Goal: Task Accomplishment & Management: Use online tool/utility

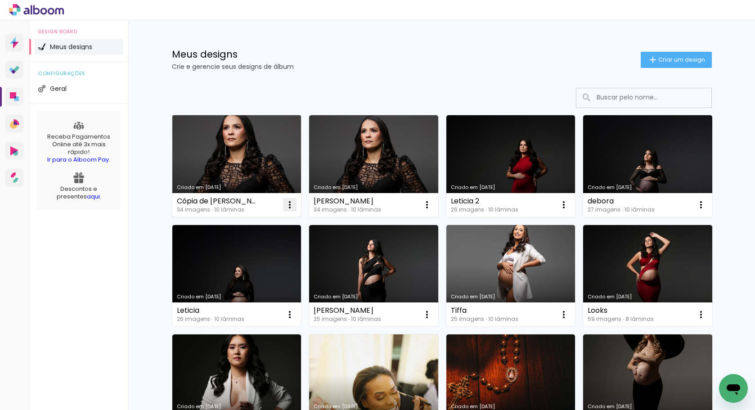
click at [287, 208] on iron-icon at bounding box center [289, 204] width 11 height 11
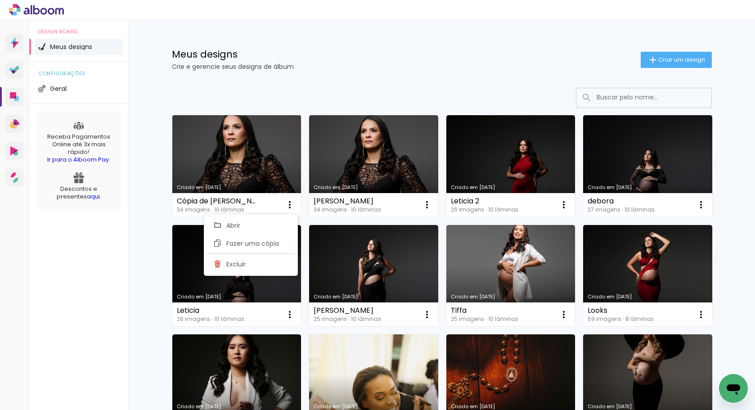
click at [243, 174] on link "Criado em [DATE]" at bounding box center [236, 166] width 129 height 102
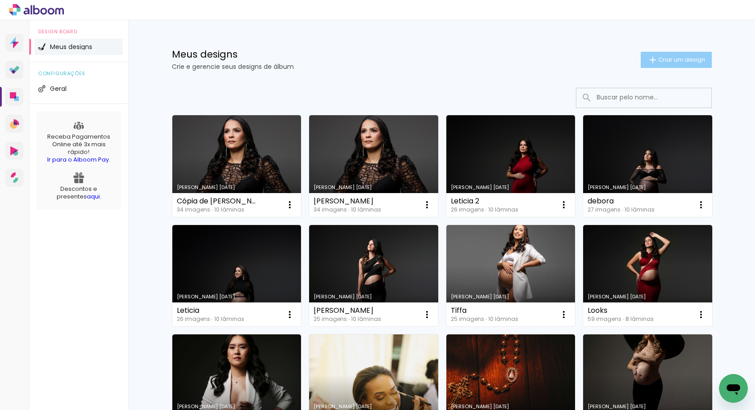
click at [663, 60] on span "Criar um design" at bounding box center [681, 60] width 47 height 6
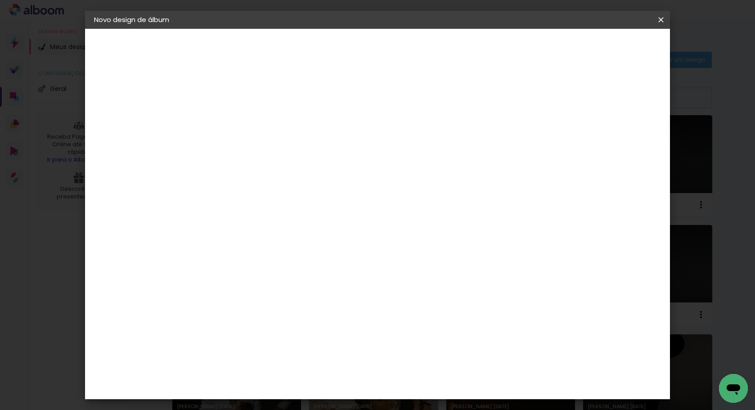
click at [241, 118] on input at bounding box center [241, 121] width 0 height 14
type input "[PERSON_NAME]"
type paper-input "[PERSON_NAME]"
click at [0, 0] on slot "Avançar" at bounding box center [0, 0] width 0 height 0
click at [283, 296] on paper-item "AlfaFotoBook" at bounding box center [264, 302] width 97 height 20
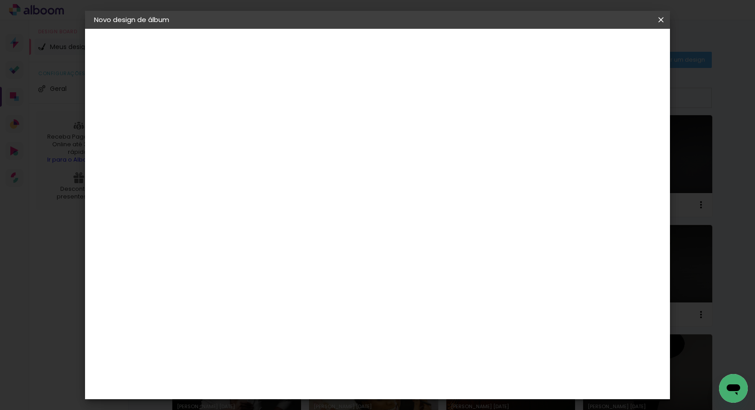
click at [0, 0] on slot "Avançar" at bounding box center [0, 0] width 0 height 0
click at [0, 0] on slot "Mostrar sangria" at bounding box center [0, 0] width 0 height 0
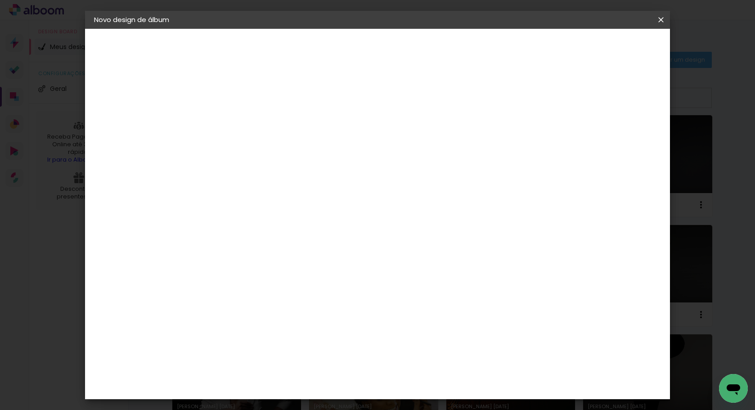
type paper-checkbox "on"
click at [605, 48] on span "Iniciar design" at bounding box center [584, 48] width 41 height 6
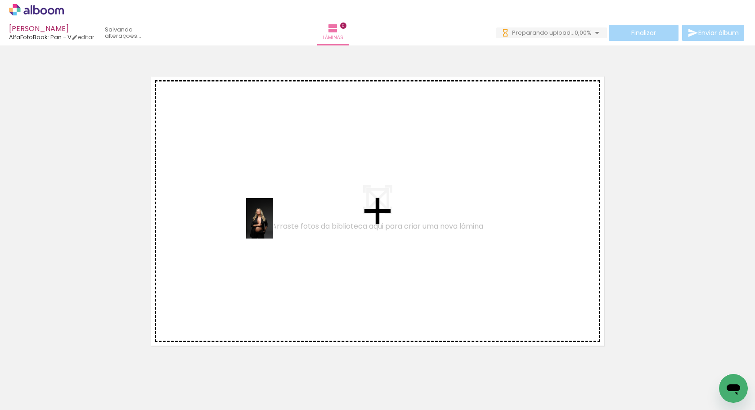
drag, startPoint x: 103, startPoint y: 383, endPoint x: 273, endPoint y: 225, distance: 232.1
click at [273, 225] on quentale-workspace at bounding box center [377, 205] width 755 height 410
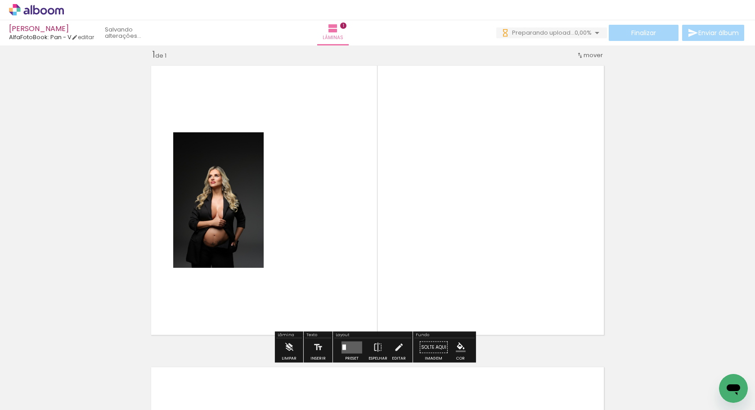
scroll to position [11, 0]
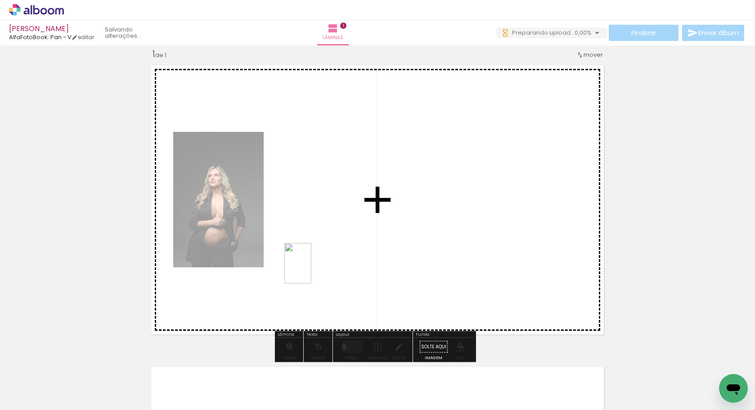
drag, startPoint x: 156, startPoint y: 383, endPoint x: 332, endPoint y: 261, distance: 213.7
click at [332, 261] on quentale-workspace at bounding box center [377, 205] width 755 height 410
drag, startPoint x: 287, startPoint y: 385, endPoint x: 447, endPoint y: 247, distance: 210.9
click at [447, 247] on quentale-workspace at bounding box center [377, 205] width 755 height 410
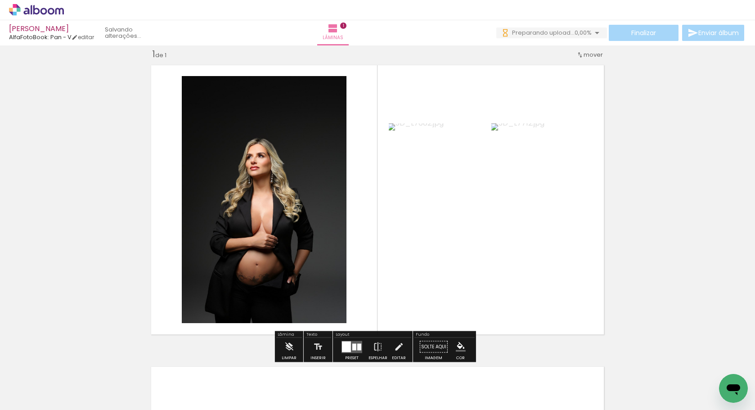
scroll to position [0, 0]
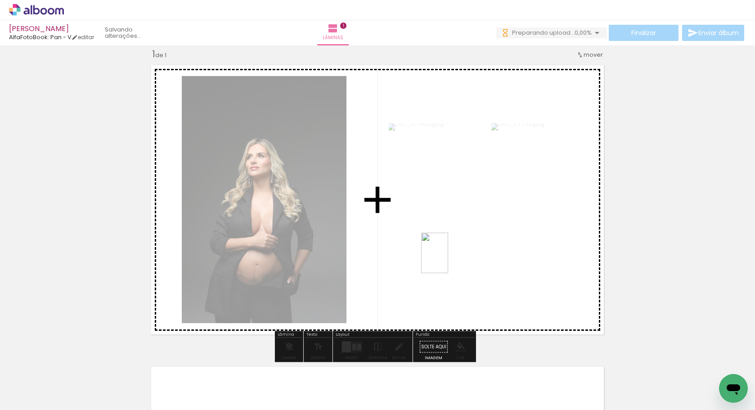
drag, startPoint x: 202, startPoint y: 387, endPoint x: 448, endPoint y: 260, distance: 277.3
click at [448, 260] on quentale-workspace at bounding box center [377, 205] width 755 height 410
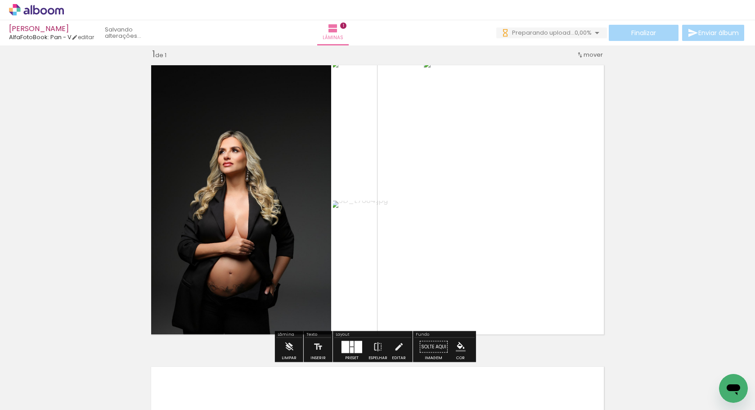
click at [355, 350] on div at bounding box center [359, 347] width 8 height 12
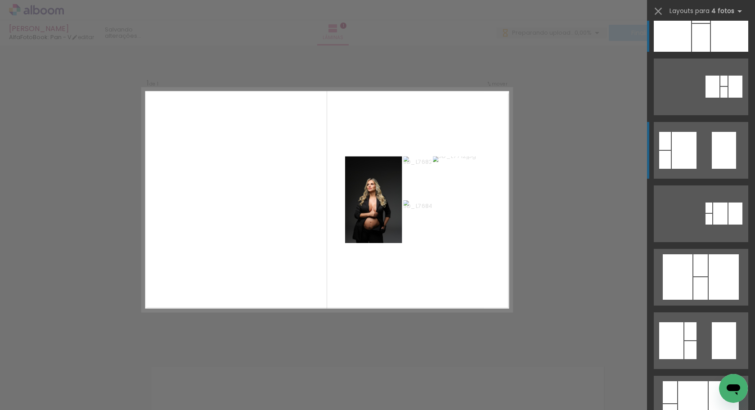
scroll to position [206, 0]
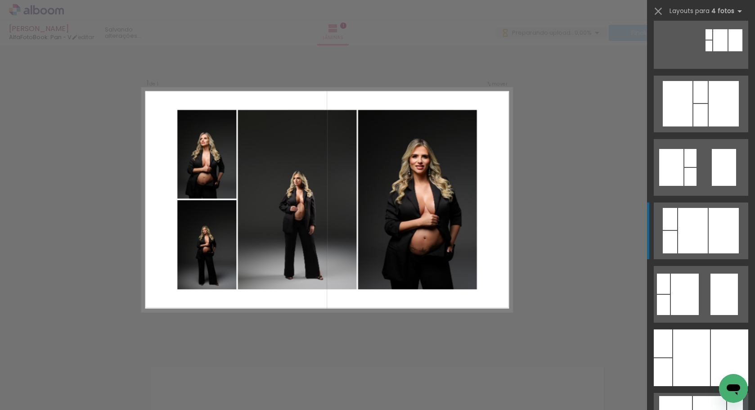
click at [695, 235] on div at bounding box center [693, 230] width 30 height 45
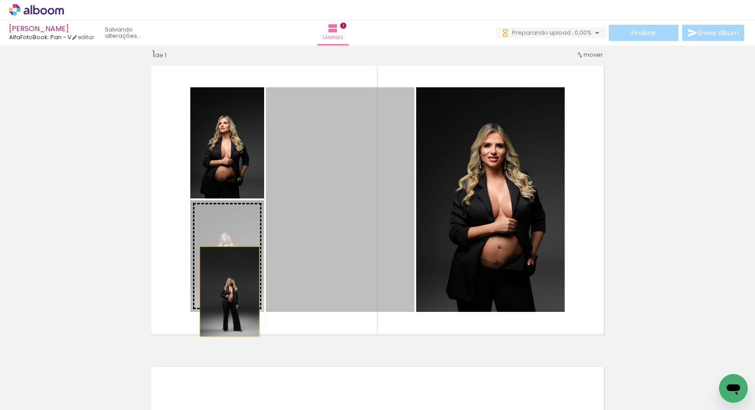
drag, startPoint x: 333, startPoint y: 235, endPoint x: 226, endPoint y: 287, distance: 118.7
click at [0, 0] on slot at bounding box center [0, 0] width 0 height 0
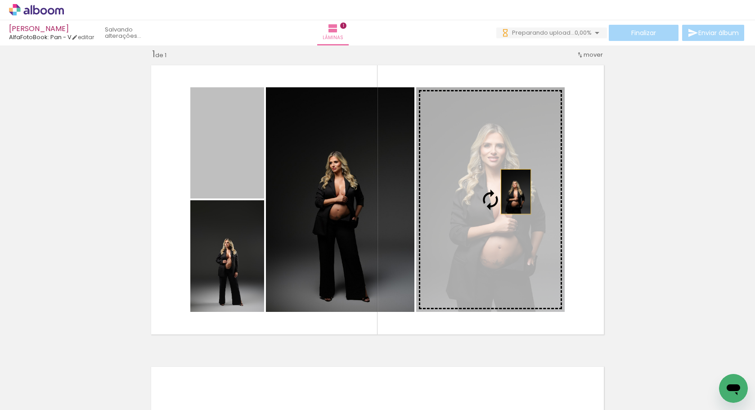
drag, startPoint x: 225, startPoint y: 155, endPoint x: 512, endPoint y: 192, distance: 289.9
click at [0, 0] on slot at bounding box center [0, 0] width 0 height 0
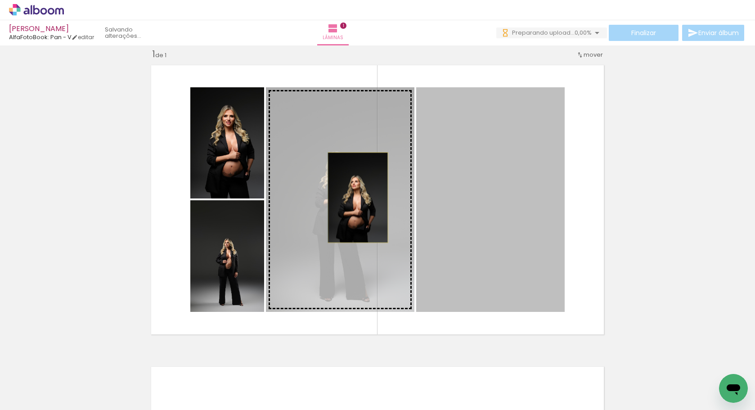
drag, startPoint x: 506, startPoint y: 196, endPoint x: 355, endPoint y: 198, distance: 151.2
click at [0, 0] on slot at bounding box center [0, 0] width 0 height 0
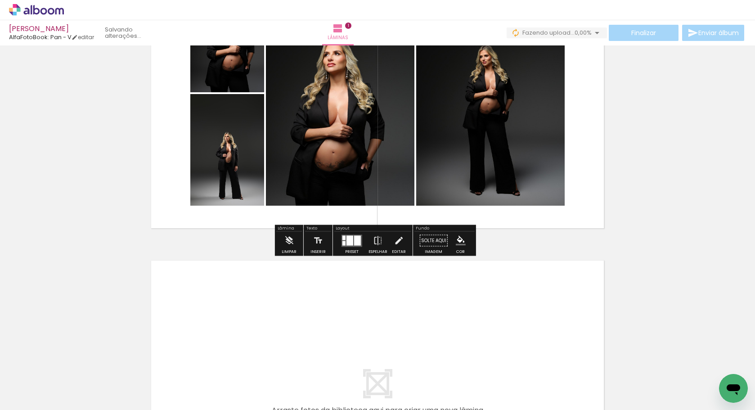
scroll to position [255, 0]
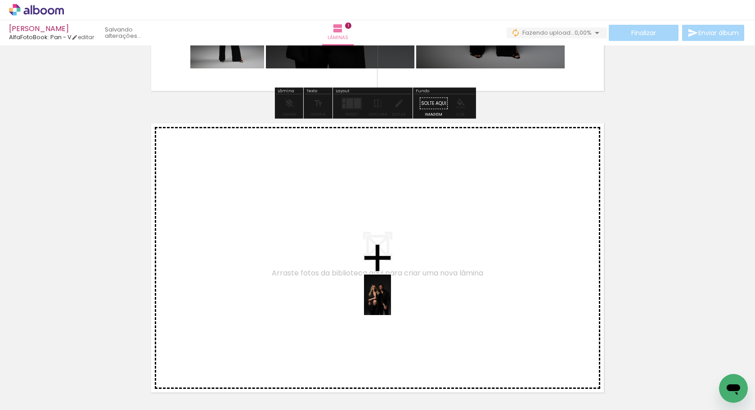
drag, startPoint x: 352, startPoint y: 391, endPoint x: 391, endPoint y: 301, distance: 97.9
click at [391, 301] on quentale-workspace at bounding box center [377, 205] width 755 height 410
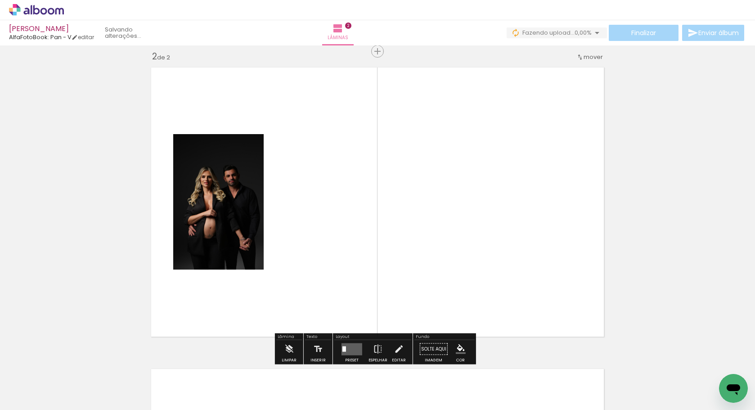
scroll to position [313, 0]
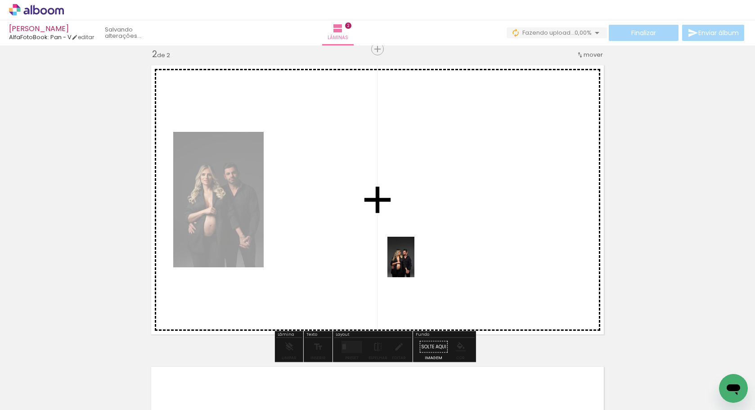
drag, startPoint x: 395, startPoint y: 399, endPoint x: 385, endPoint y: 259, distance: 139.9
click at [385, 259] on quentale-workspace at bounding box center [377, 205] width 755 height 410
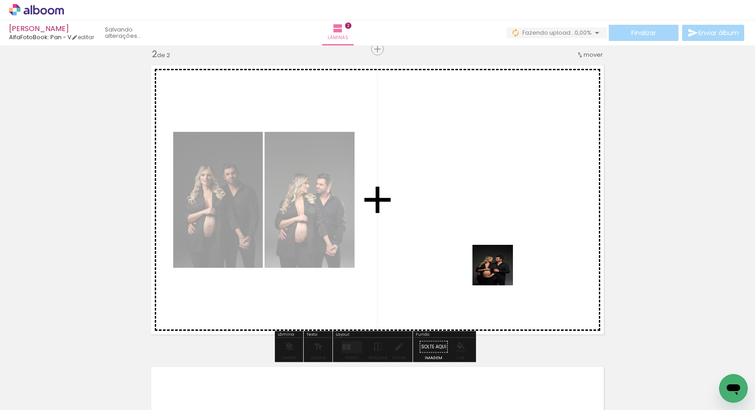
drag, startPoint x: 501, startPoint y: 333, endPoint x: 499, endPoint y: 268, distance: 65.7
click at [499, 268] on quentale-workspace at bounding box center [377, 205] width 755 height 410
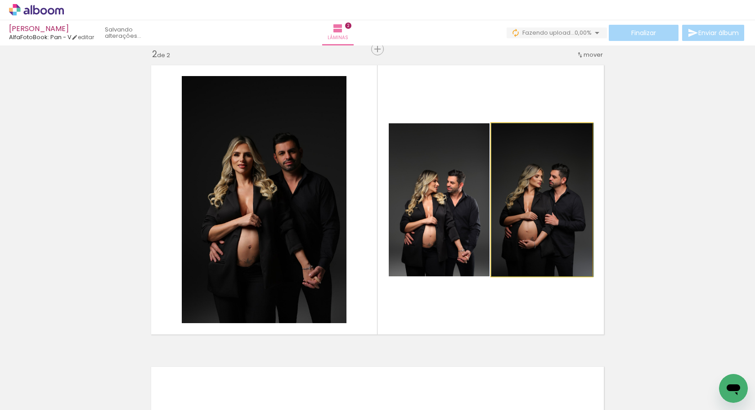
drag, startPoint x: 513, startPoint y: 204, endPoint x: 516, endPoint y: 200, distance: 5.1
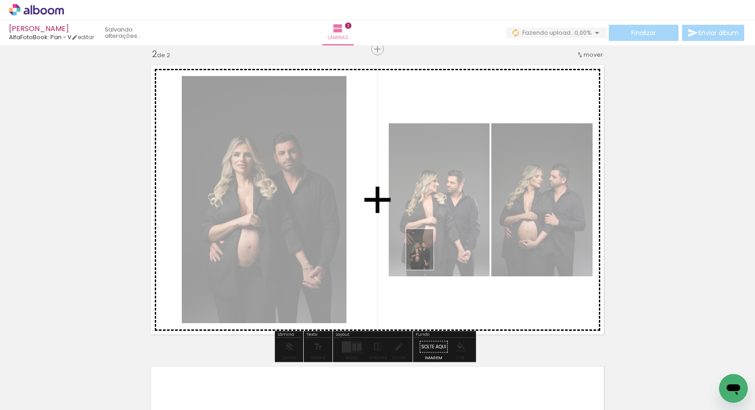
drag, startPoint x: 394, startPoint y: 387, endPoint x: 433, endPoint y: 256, distance: 136.8
click at [433, 256] on quentale-workspace at bounding box center [377, 205] width 755 height 410
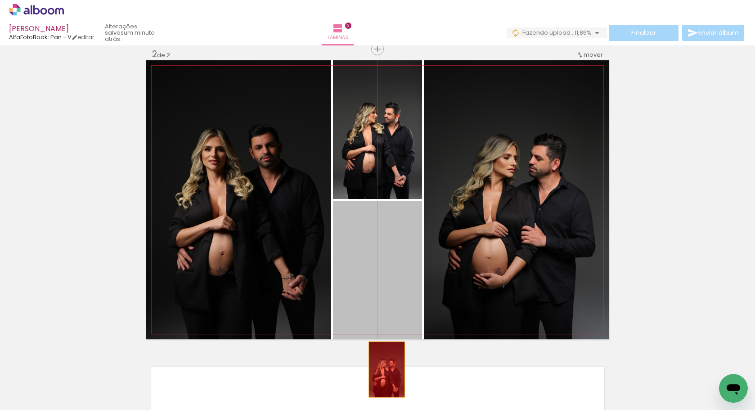
drag, startPoint x: 379, startPoint y: 273, endPoint x: 386, endPoint y: 374, distance: 101.1
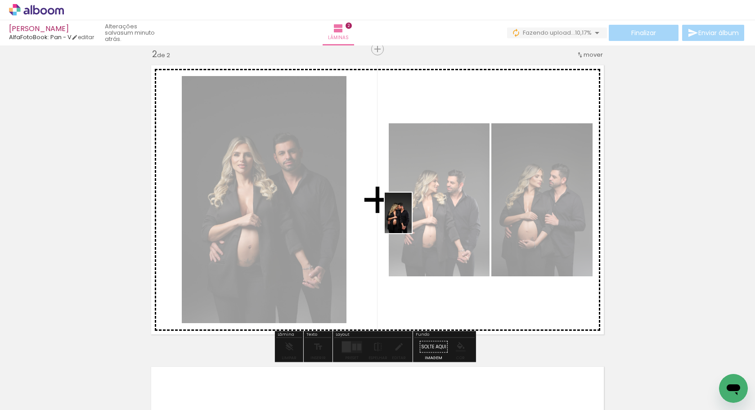
drag, startPoint x: 430, startPoint y: 380, endPoint x: 412, endPoint y: 220, distance: 161.2
click at [412, 220] on quentale-workspace at bounding box center [377, 205] width 755 height 410
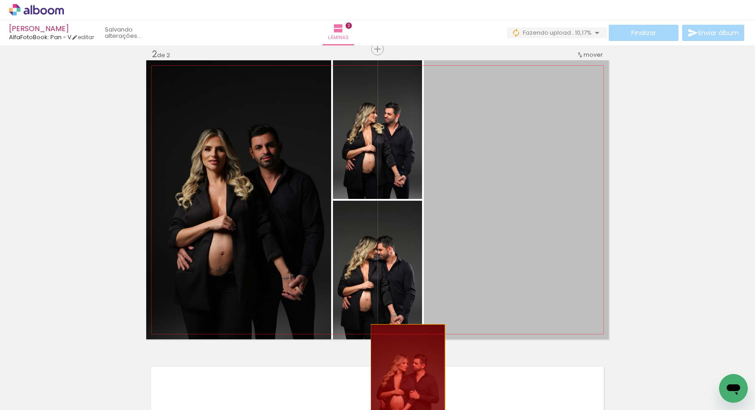
drag, startPoint x: 462, startPoint y: 181, endPoint x: 404, endPoint y: 380, distance: 207.0
click at [404, 380] on quentale-workspace at bounding box center [377, 205] width 755 height 410
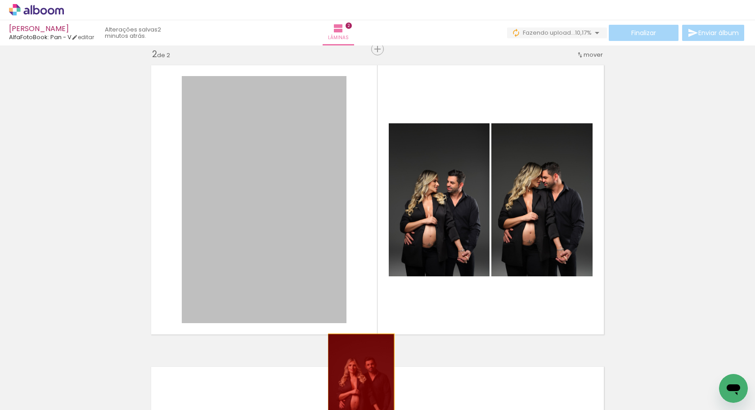
drag, startPoint x: 255, startPoint y: 206, endPoint x: 357, endPoint y: 393, distance: 213.2
click at [357, 393] on quentale-workspace at bounding box center [377, 205] width 755 height 410
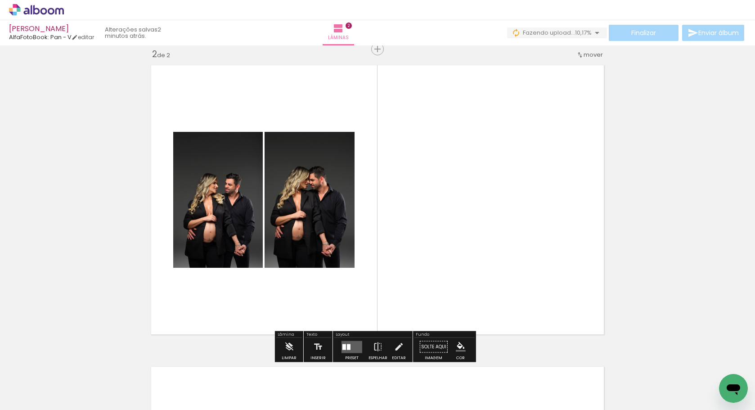
drag, startPoint x: 476, startPoint y: 380, endPoint x: 488, endPoint y: 384, distance: 11.8
click at [477, 380] on quentale-thumb at bounding box center [493, 380] width 50 height 52
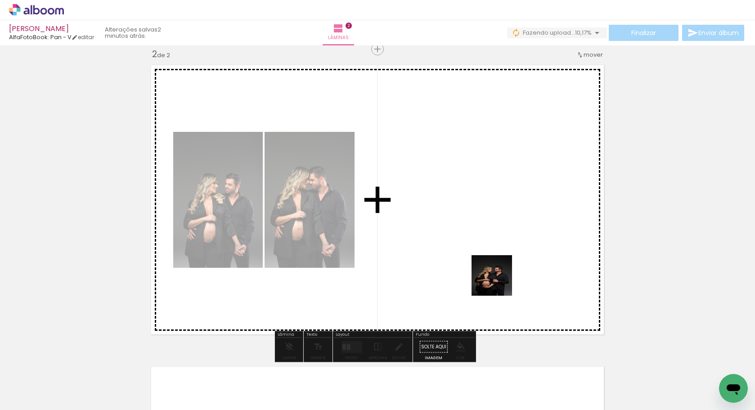
drag, startPoint x: 494, startPoint y: 386, endPoint x: 500, endPoint y: 273, distance: 114.0
click at [500, 273] on quentale-workspace at bounding box center [377, 205] width 755 height 410
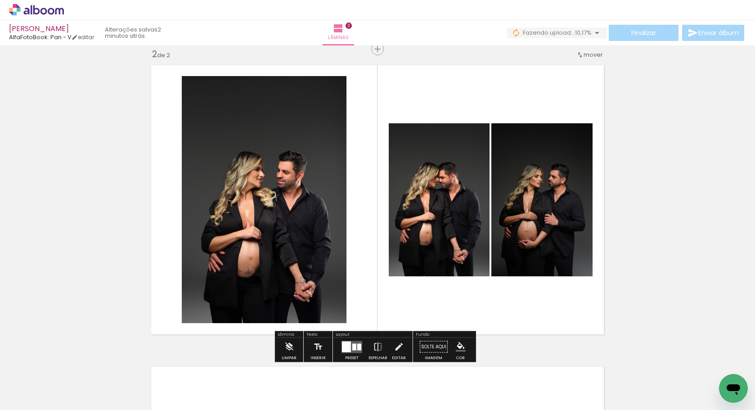
click at [356, 343] on quentale-layouter at bounding box center [351, 347] width 21 height 12
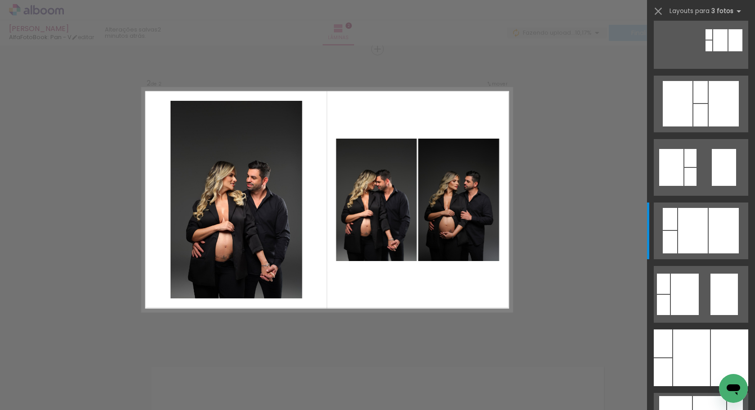
scroll to position [0, 0]
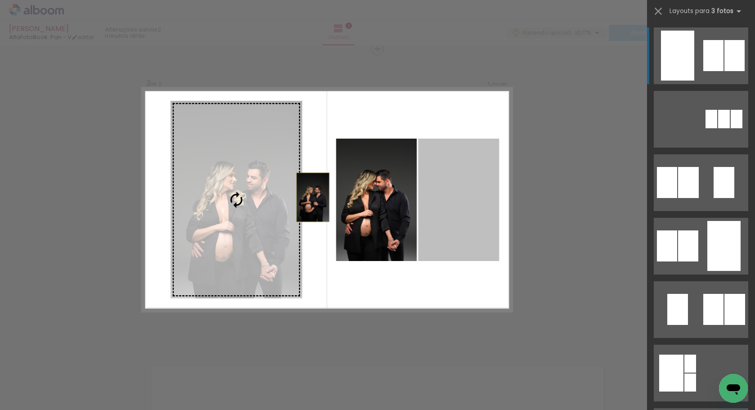
drag, startPoint x: 475, startPoint y: 216, endPoint x: 273, endPoint y: 197, distance: 202.9
click at [0, 0] on slot at bounding box center [0, 0] width 0 height 0
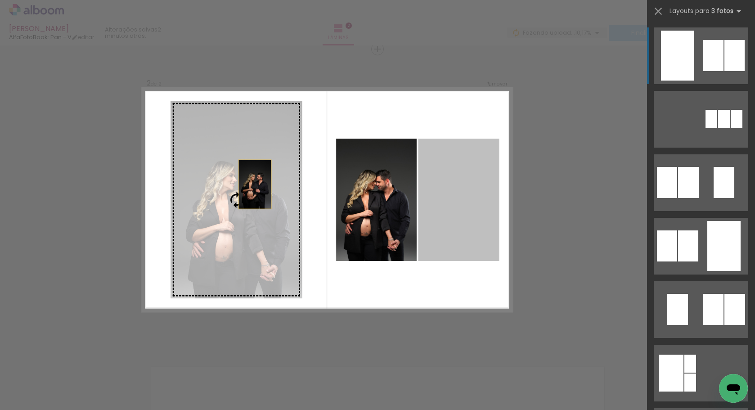
drag, startPoint x: 457, startPoint y: 195, endPoint x: 201, endPoint y: 180, distance: 256.4
click at [0, 0] on slot at bounding box center [0, 0] width 0 height 0
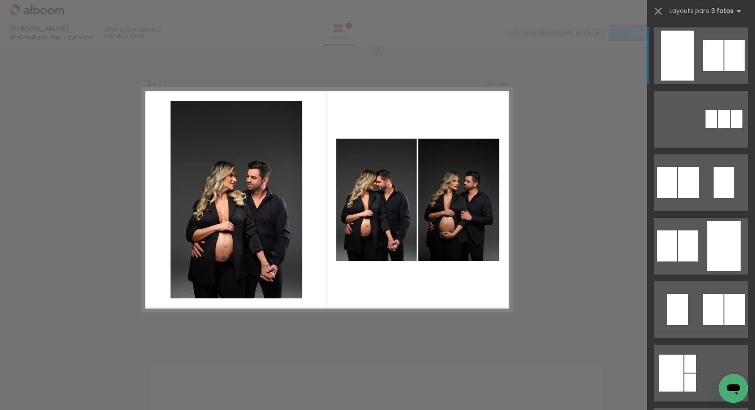
click at [536, 192] on div "Confirmar Cancelar" at bounding box center [377, 196] width 755 height 926
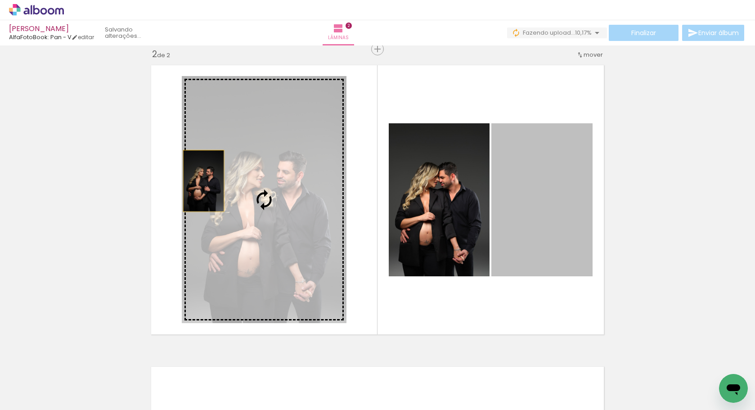
drag, startPoint x: 485, startPoint y: 201, endPoint x: 201, endPoint y: 180, distance: 285.1
click at [0, 0] on slot at bounding box center [0, 0] width 0 height 0
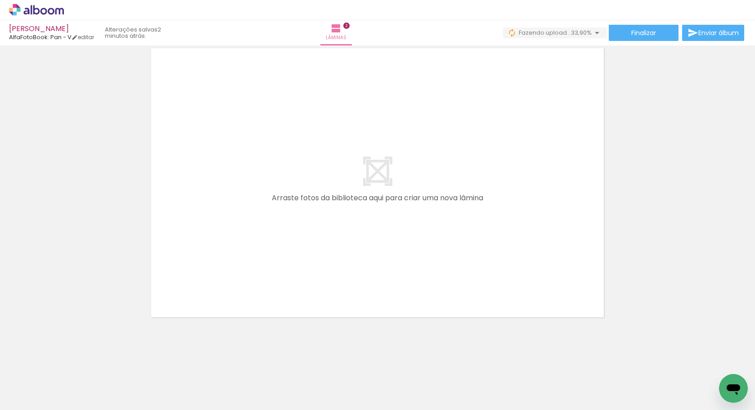
scroll to position [0, 364]
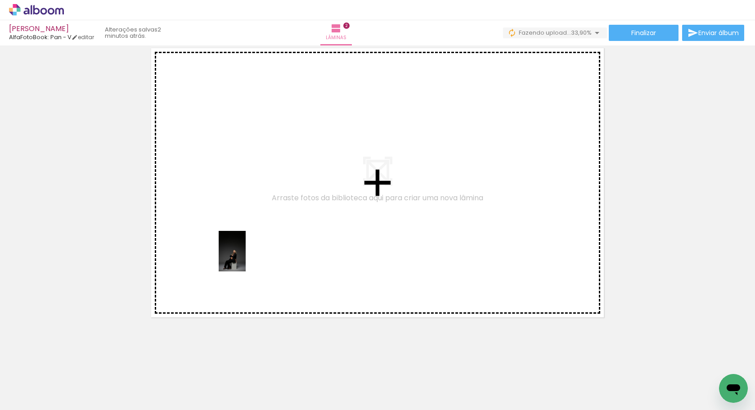
drag, startPoint x: 183, startPoint y: 391, endPoint x: 246, endPoint y: 258, distance: 147.5
click at [246, 258] on quentale-workspace at bounding box center [377, 205] width 755 height 410
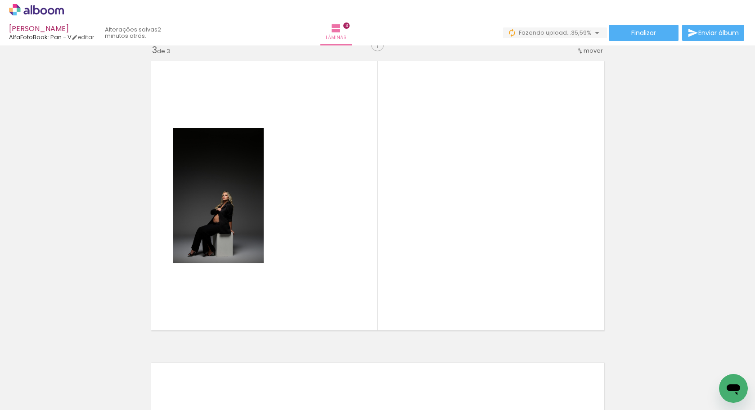
scroll to position [614, 0]
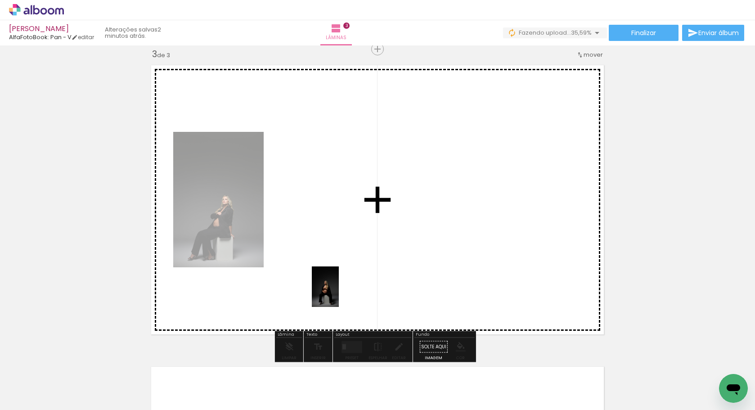
drag, startPoint x: 238, startPoint y: 389, endPoint x: 351, endPoint y: 280, distance: 157.2
click at [351, 280] on quentale-workspace at bounding box center [377, 205] width 755 height 410
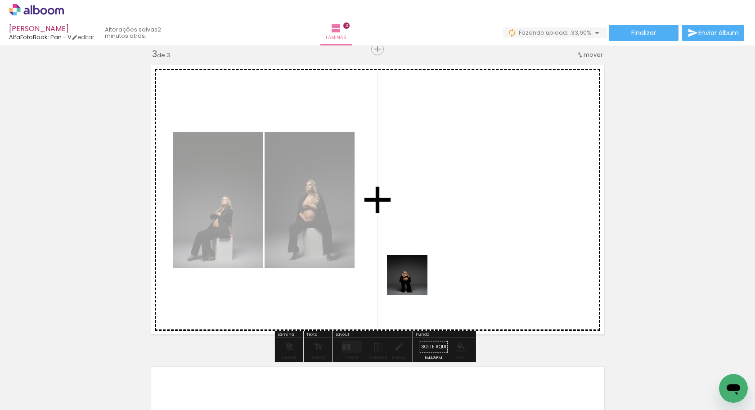
drag, startPoint x: 326, startPoint y: 395, endPoint x: 435, endPoint y: 263, distance: 171.0
click at [435, 263] on quentale-workspace at bounding box center [377, 205] width 755 height 410
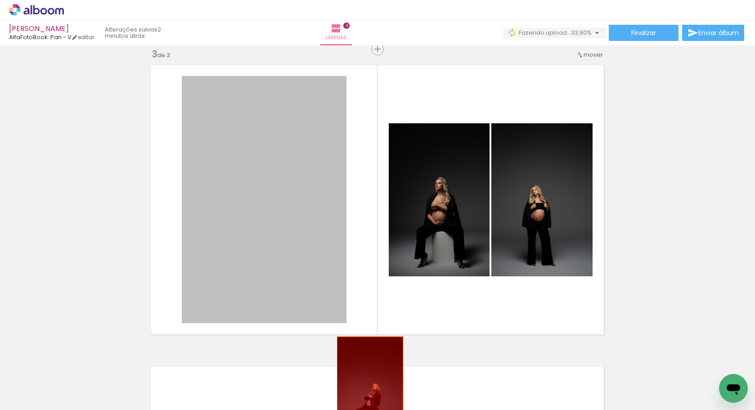
drag, startPoint x: 256, startPoint y: 243, endPoint x: 367, endPoint y: 386, distance: 181.0
click at [367, 386] on quentale-workspace at bounding box center [377, 205] width 755 height 410
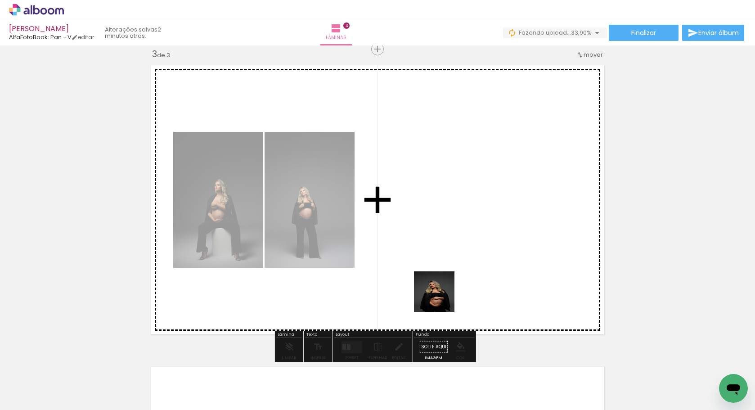
drag, startPoint x: 425, startPoint y: 390, endPoint x: 450, endPoint y: 247, distance: 145.2
click at [450, 247] on quentale-workspace at bounding box center [377, 205] width 755 height 410
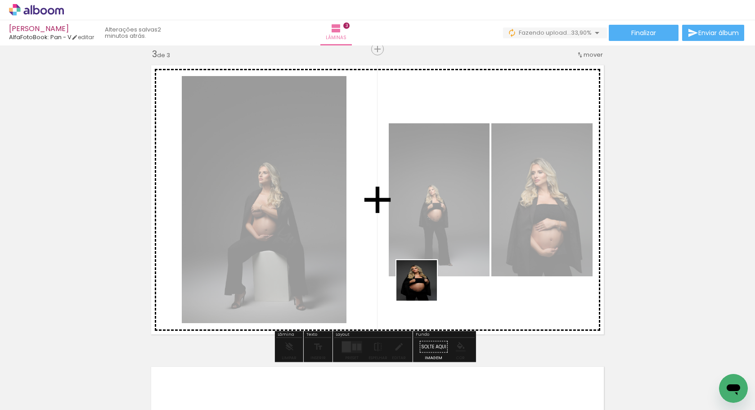
drag, startPoint x: 396, startPoint y: 382, endPoint x: 440, endPoint y: 258, distance: 131.3
click at [440, 258] on quentale-workspace at bounding box center [377, 205] width 755 height 410
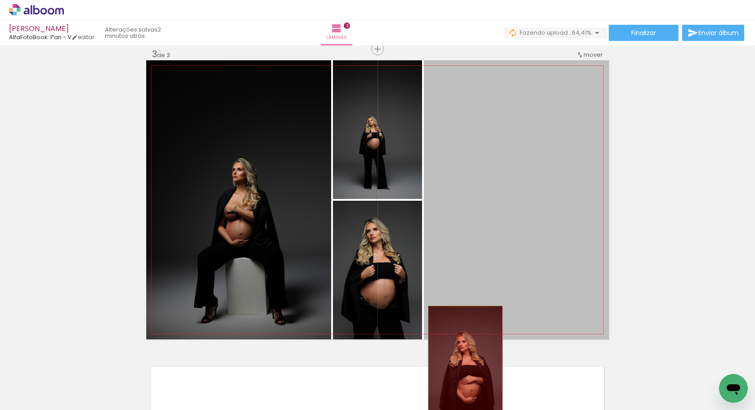
drag, startPoint x: 480, startPoint y: 212, endPoint x: 457, endPoint y: 385, distance: 174.3
click at [457, 385] on quentale-workspace at bounding box center [377, 205] width 755 height 410
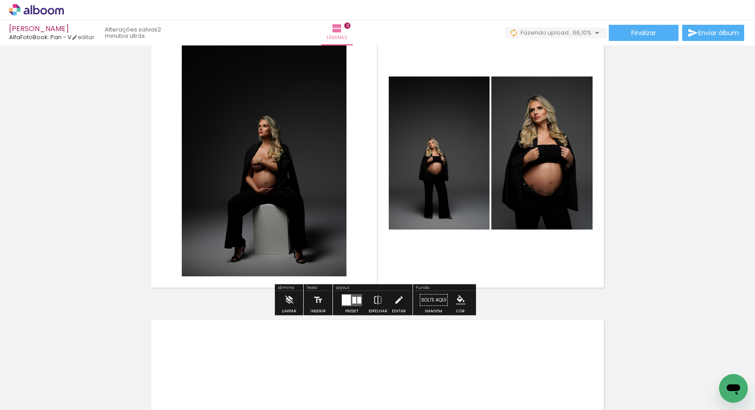
scroll to position [764, 0]
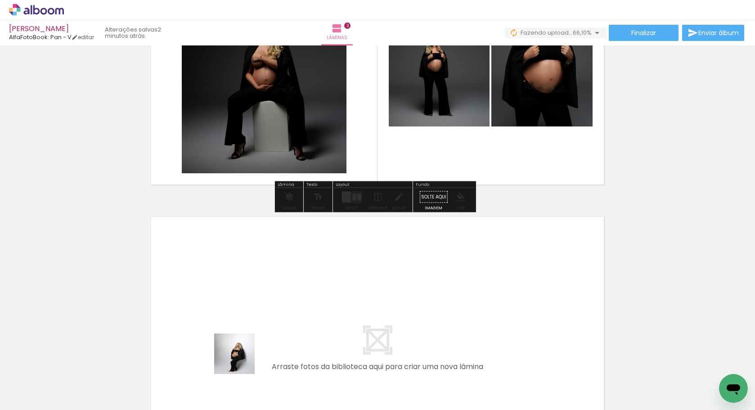
drag, startPoint x: 202, startPoint y: 390, endPoint x: 333, endPoint y: 312, distance: 152.7
click at [333, 312] on quentale-workspace at bounding box center [377, 205] width 755 height 410
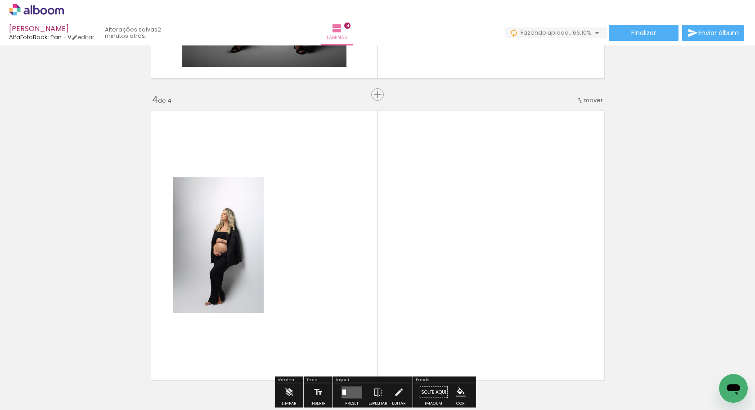
scroll to position [932, 0]
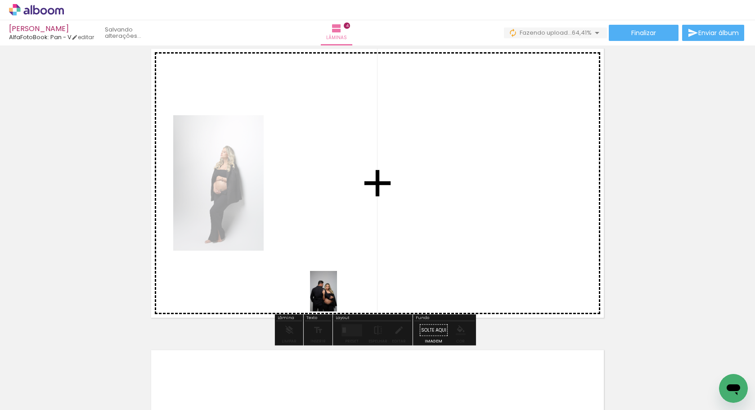
drag, startPoint x: 254, startPoint y: 391, endPoint x: 344, endPoint y: 292, distance: 133.4
click at [344, 292] on quentale-workspace at bounding box center [377, 205] width 755 height 410
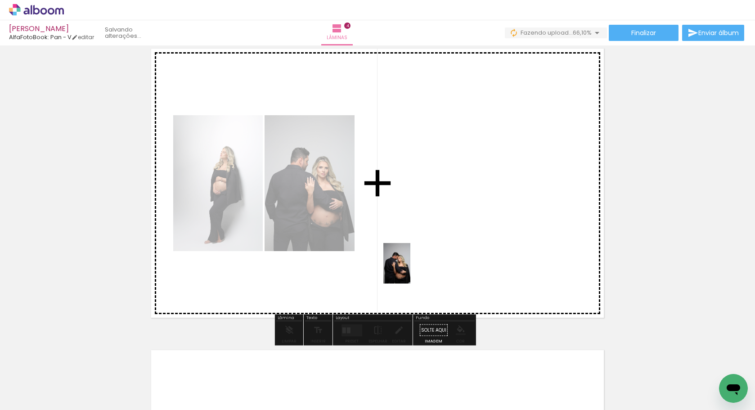
drag, startPoint x: 297, startPoint y: 376, endPoint x: 411, endPoint y: 269, distance: 156.3
click at [411, 269] on quentale-workspace at bounding box center [377, 205] width 755 height 410
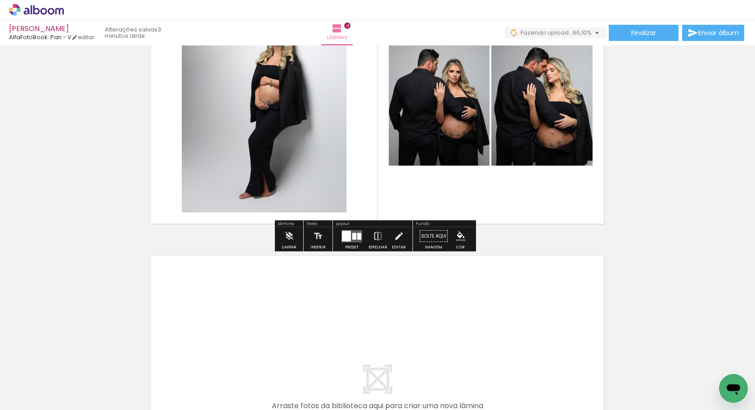
scroll to position [1234, 0]
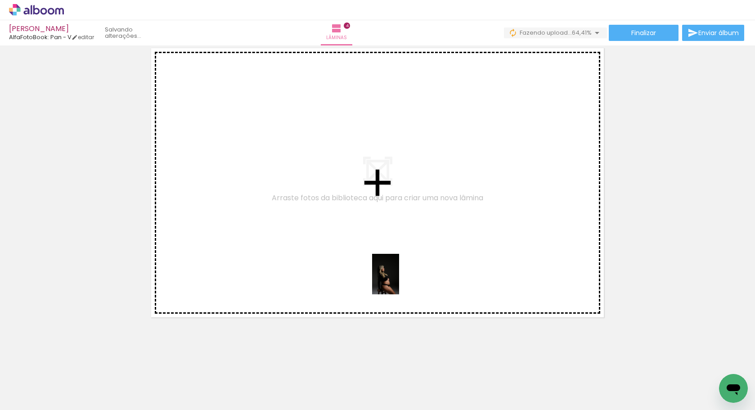
drag, startPoint x: 351, startPoint y: 391, endPoint x: 399, endPoint y: 281, distance: 120.3
click at [399, 281] on quentale-workspace at bounding box center [377, 205] width 755 height 410
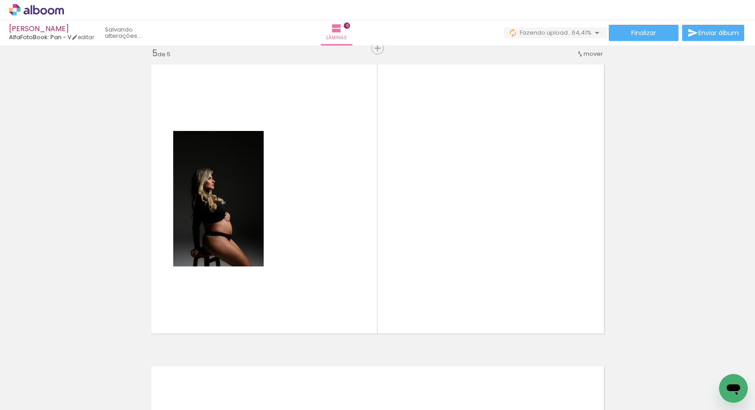
scroll to position [1217, 0]
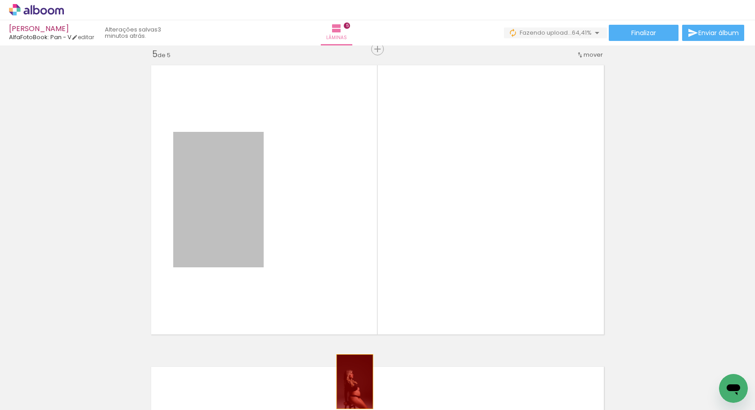
drag, startPoint x: 252, startPoint y: 198, endPoint x: 350, endPoint y: 383, distance: 209.3
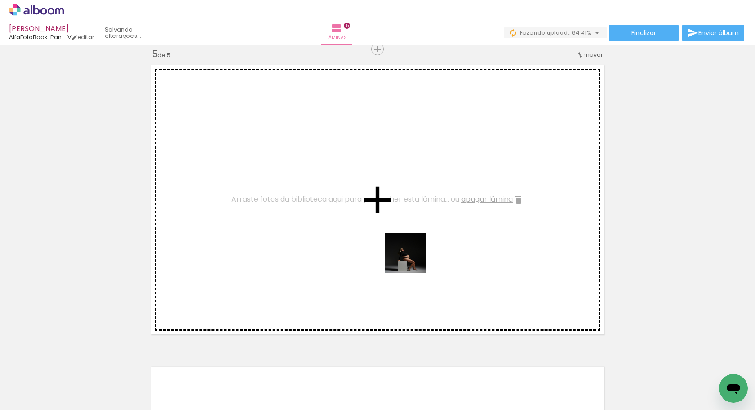
drag, startPoint x: 395, startPoint y: 382, endPoint x: 412, endPoint y: 253, distance: 130.1
click at [412, 253] on quentale-workspace at bounding box center [377, 205] width 755 height 410
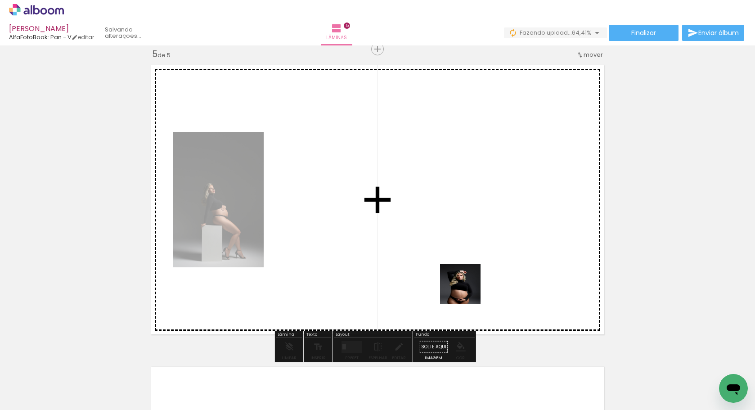
drag, startPoint x: 446, startPoint y: 372, endPoint x: 487, endPoint y: 247, distance: 131.7
click at [487, 247] on quentale-workspace at bounding box center [377, 205] width 755 height 410
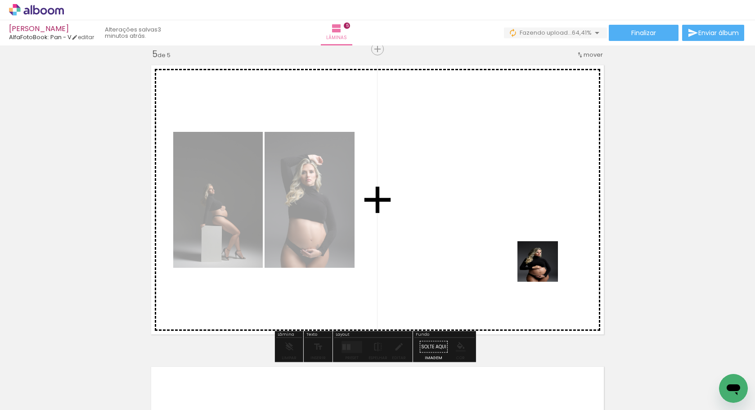
drag, startPoint x: 546, startPoint y: 384, endPoint x: 543, endPoint y: 253, distance: 130.5
click at [543, 253] on quentale-workspace at bounding box center [377, 205] width 755 height 410
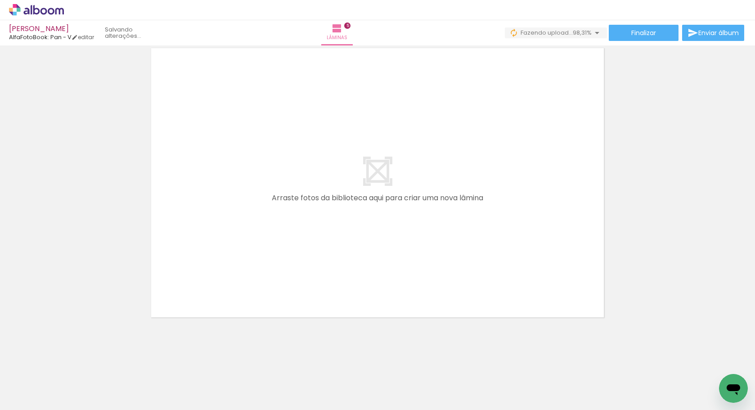
scroll to position [0, 740]
drag, startPoint x: 357, startPoint y: 405, endPoint x: 402, endPoint y: 408, distance: 45.0
click at [74, 408] on iron-horizontal-list at bounding box center [65, 382] width 18 height 56
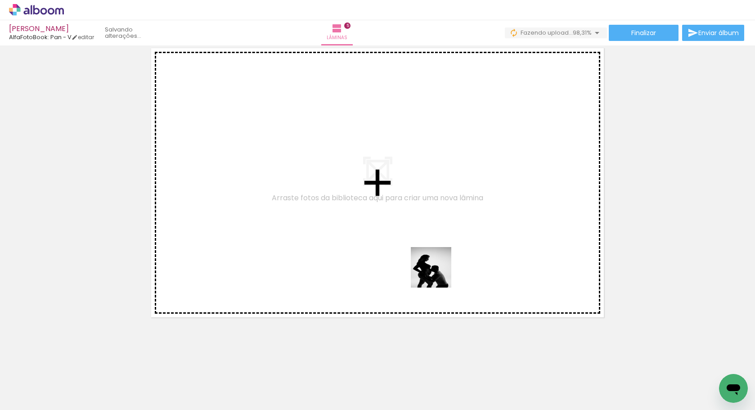
drag, startPoint x: 507, startPoint y: 385, endPoint x: 421, endPoint y: 261, distance: 150.3
click at [421, 261] on quentale-workspace at bounding box center [377, 205] width 755 height 410
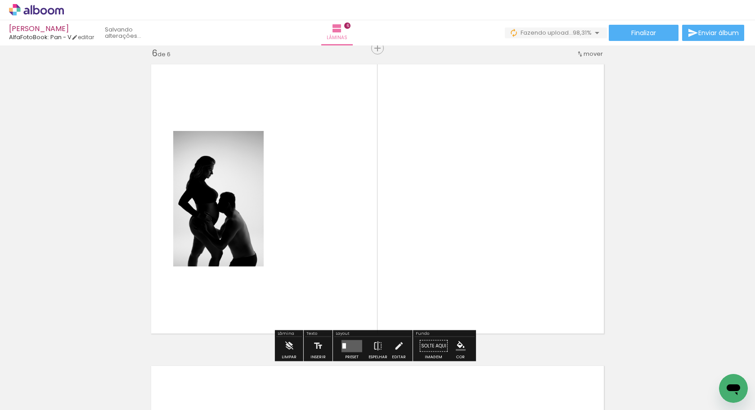
scroll to position [1518, 0]
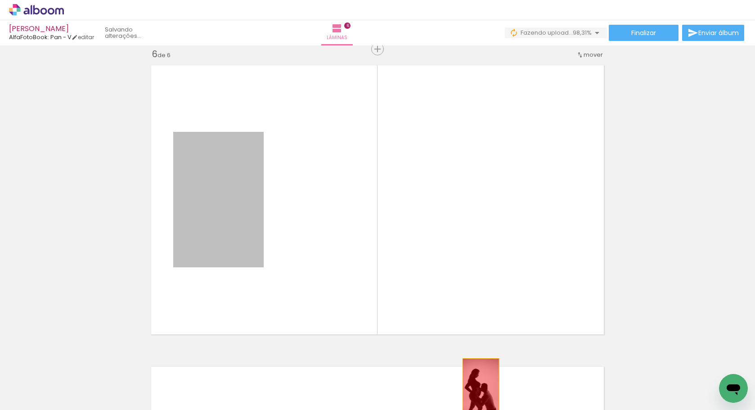
drag, startPoint x: 269, startPoint y: 228, endPoint x: 478, endPoint y: 385, distance: 261.9
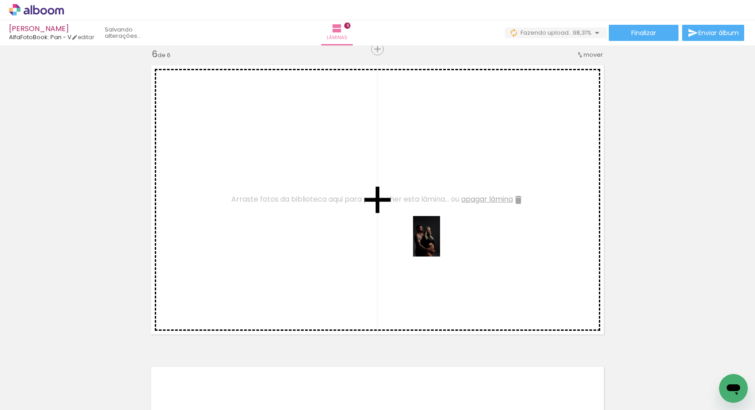
drag, startPoint x: 563, startPoint y: 387, endPoint x: 439, endPoint y: 242, distance: 191.4
click at [439, 242] on quentale-workspace at bounding box center [377, 205] width 755 height 410
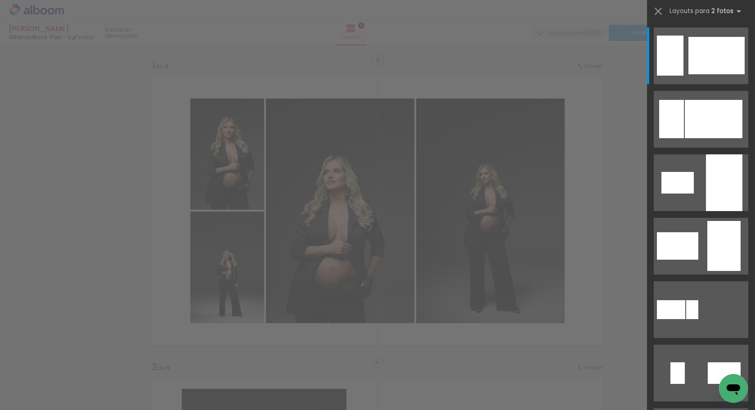
scroll to position [0, 1711]
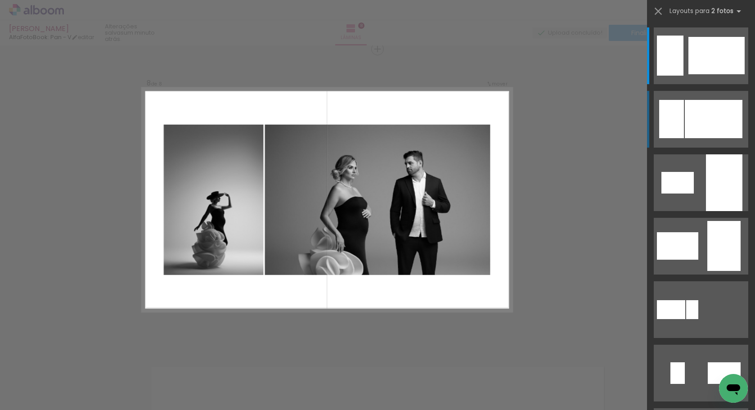
click at [692, 132] on div at bounding box center [714, 119] width 58 height 38
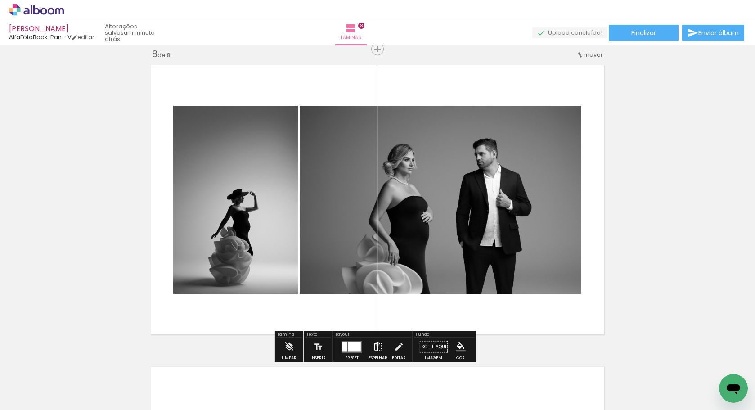
click at [375, 344] on iron-icon at bounding box center [378, 347] width 10 height 18
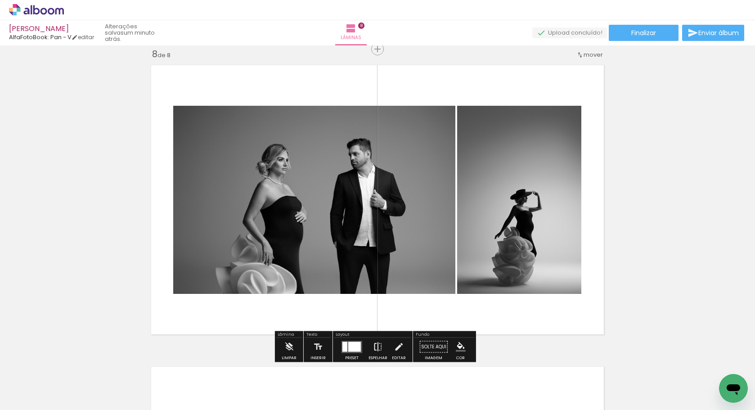
click at [375, 344] on iron-icon at bounding box center [378, 347] width 10 height 18
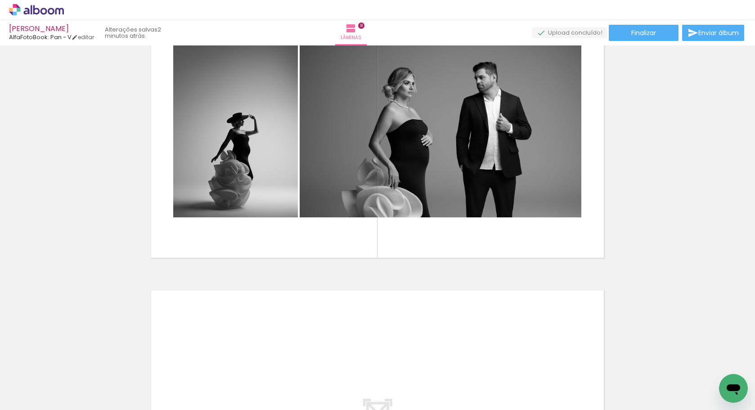
scroll to position [2108, 0]
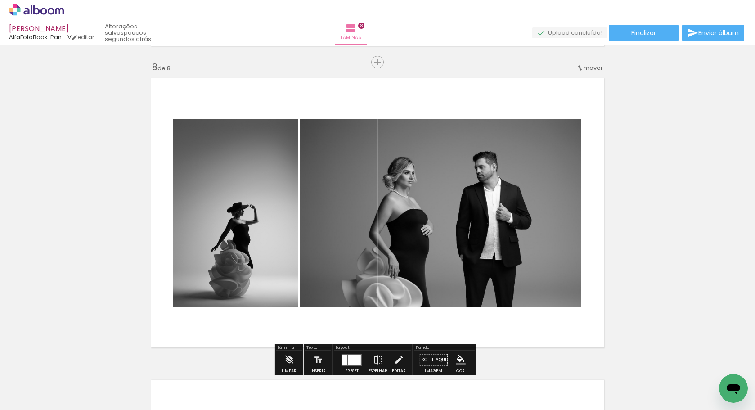
click at [173, 385] on div at bounding box center [178, 380] width 45 height 30
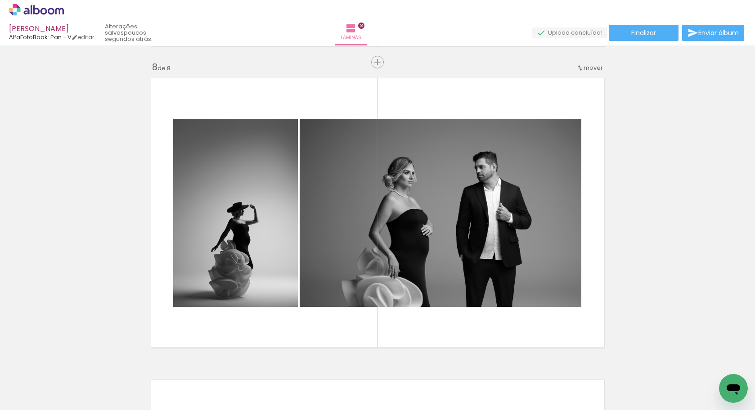
scroll to position [0, 1859]
click at [244, 368] on div at bounding box center [246, 379] width 30 height 45
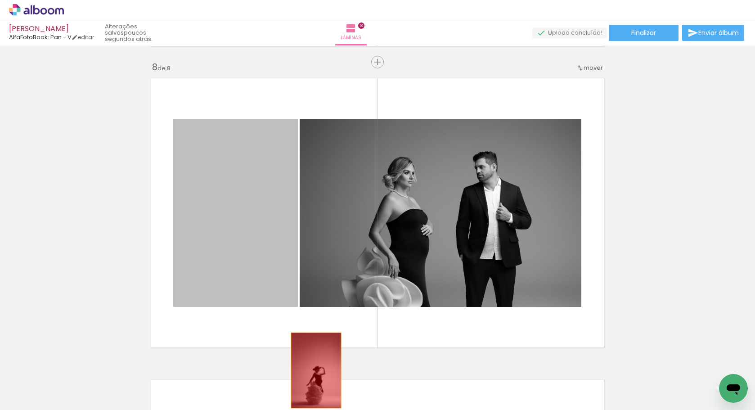
drag, startPoint x: 254, startPoint y: 271, endPoint x: 313, endPoint y: 369, distance: 114.6
click at [313, 369] on quentale-workspace at bounding box center [377, 205] width 755 height 410
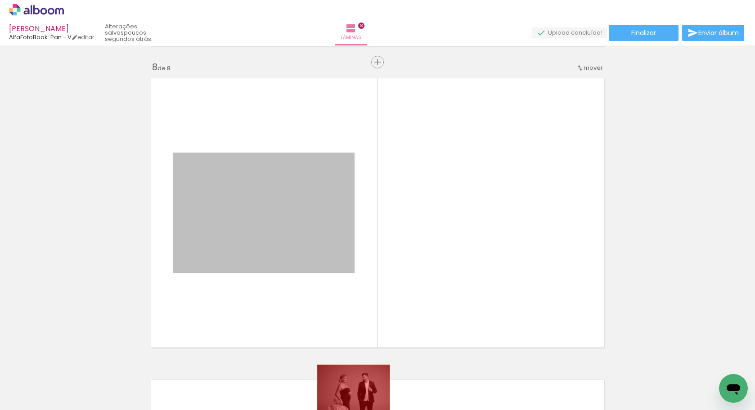
drag, startPoint x: 347, startPoint y: 254, endPoint x: 350, endPoint y: 390, distance: 135.9
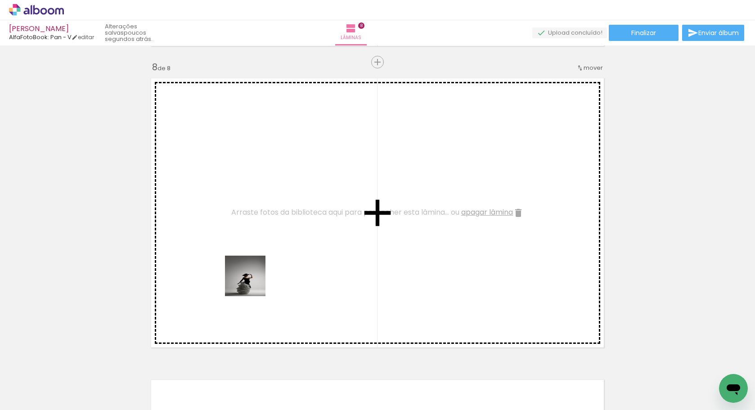
drag, startPoint x: 238, startPoint y: 388, endPoint x: 252, endPoint y: 276, distance: 112.4
click at [252, 276] on quentale-workspace at bounding box center [377, 205] width 755 height 410
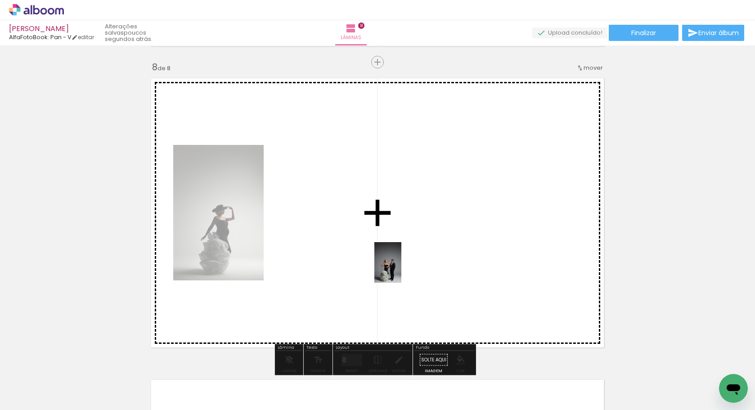
drag, startPoint x: 539, startPoint y: 386, endPoint x: 401, endPoint y: 269, distance: 180.3
click at [401, 269] on quentale-workspace at bounding box center [377, 205] width 755 height 410
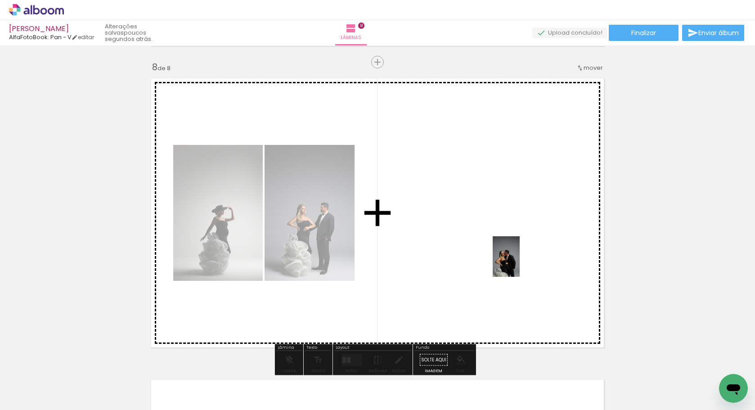
drag, startPoint x: 699, startPoint y: 386, endPoint x: 503, endPoint y: 258, distance: 234.6
click at [503, 258] on quentale-workspace at bounding box center [377, 205] width 755 height 410
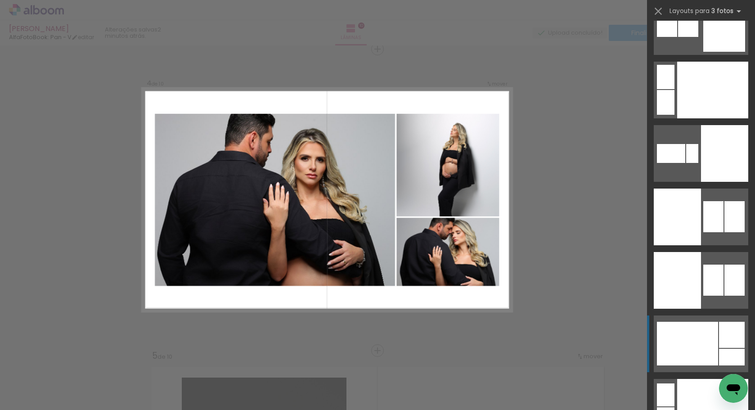
scroll to position [8024, 0]
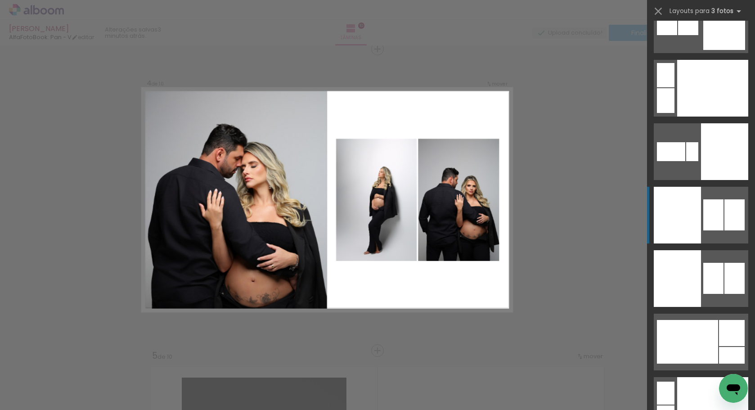
click at [697, 206] on div at bounding box center [677, 215] width 47 height 57
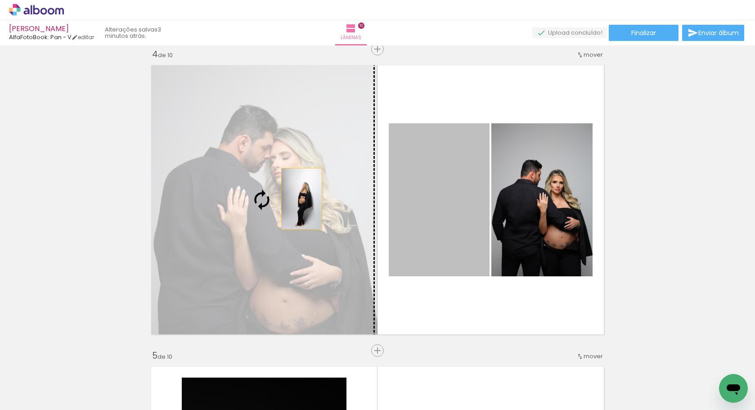
drag, startPoint x: 477, startPoint y: 221, endPoint x: 298, endPoint y: 199, distance: 180.4
click at [0, 0] on slot at bounding box center [0, 0] width 0 height 0
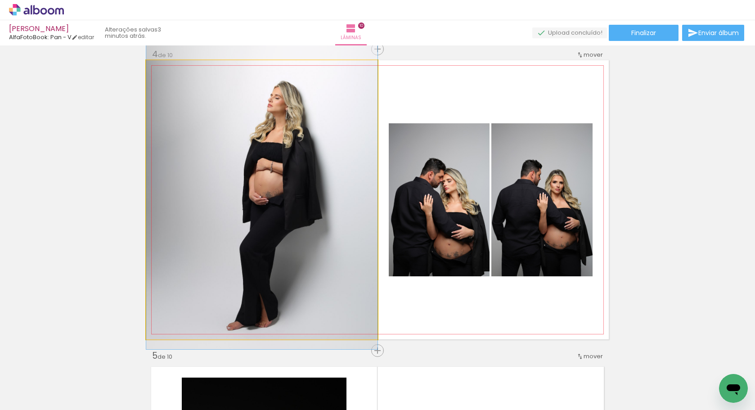
drag, startPoint x: 298, startPoint y: 199, endPoint x: 299, endPoint y: 175, distance: 23.9
click at [336, 157] on quentale-photo at bounding box center [261, 199] width 231 height 279
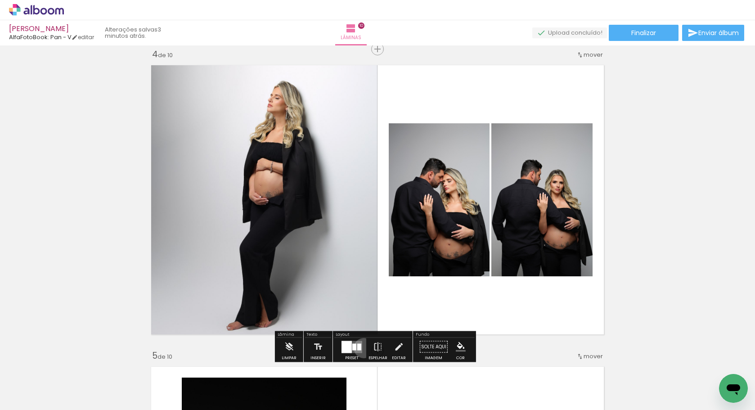
click at [362, 348] on div at bounding box center [352, 347] width 24 height 18
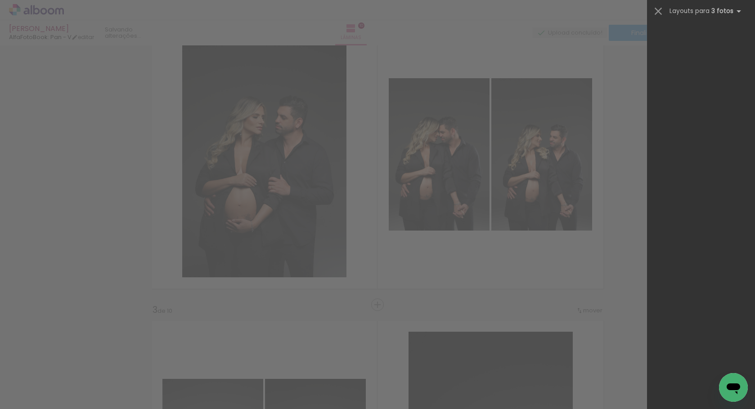
scroll to position [0, 0]
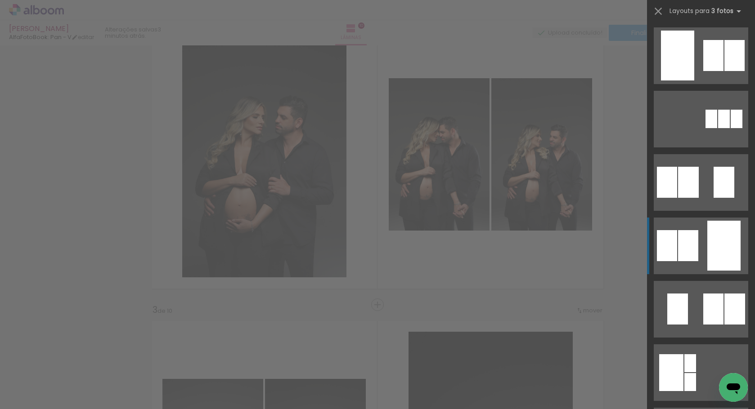
click at [692, 254] on div at bounding box center [688, 245] width 20 height 31
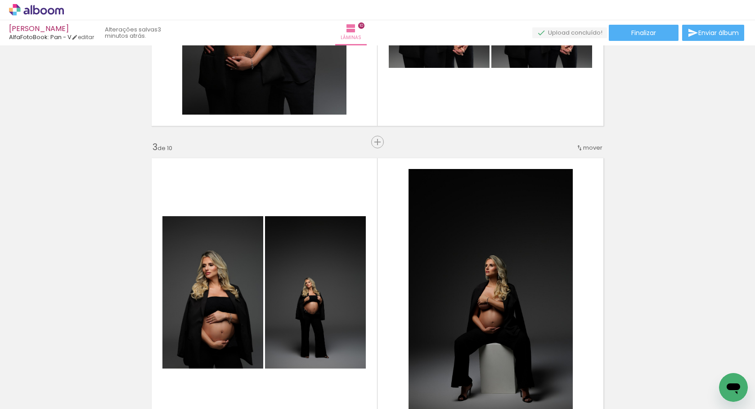
scroll to position [924, 0]
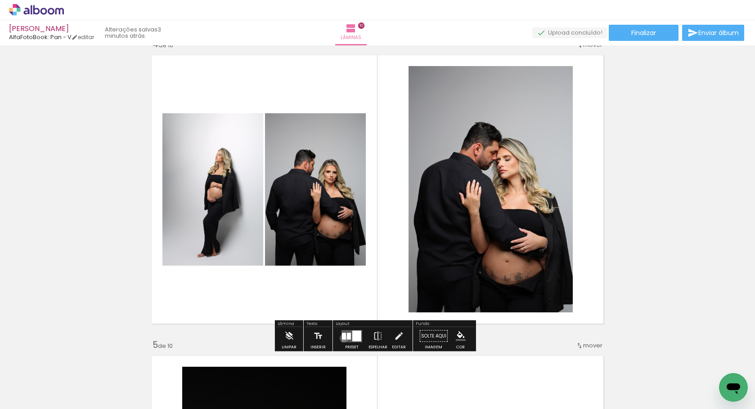
click at [342, 338] on div at bounding box center [344, 336] width 4 height 7
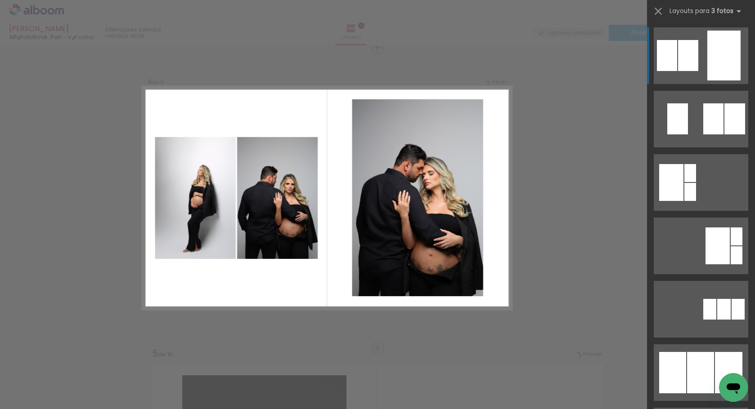
scroll to position [914, 0]
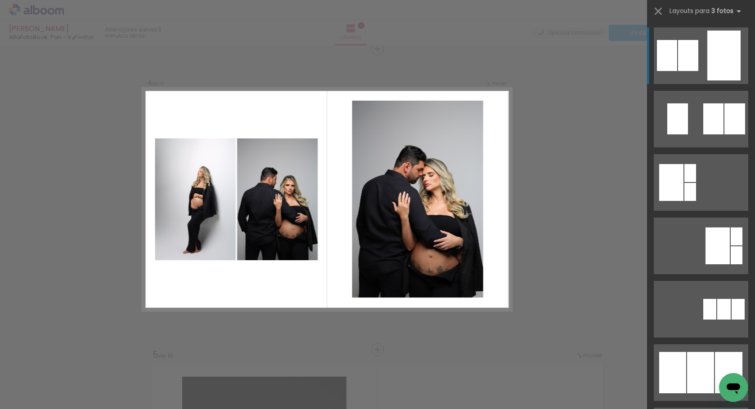
click at [702, 62] on quentale-layouter at bounding box center [701, 55] width 94 height 57
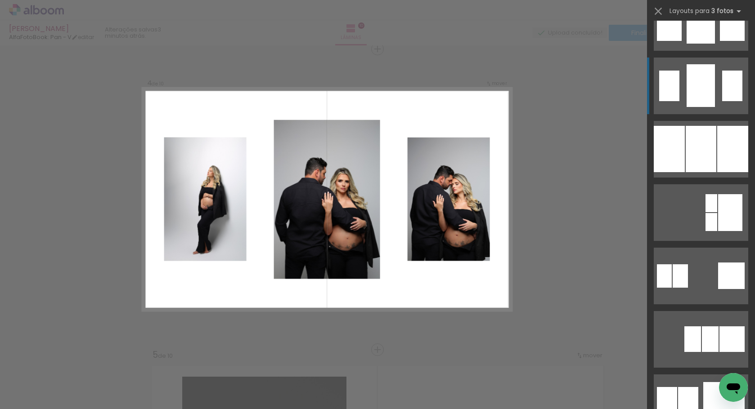
scroll to position [856, 0]
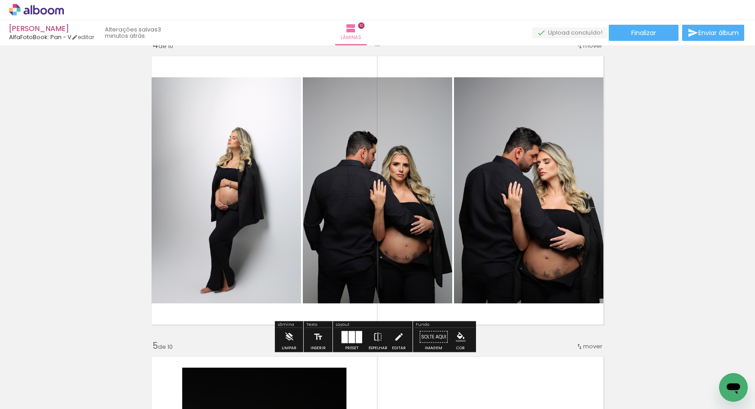
scroll to position [965, 0]
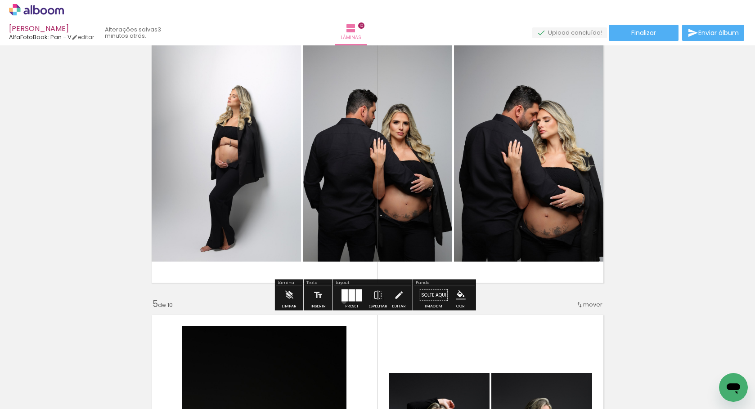
click at [342, 301] on div at bounding box center [344, 295] width 6 height 12
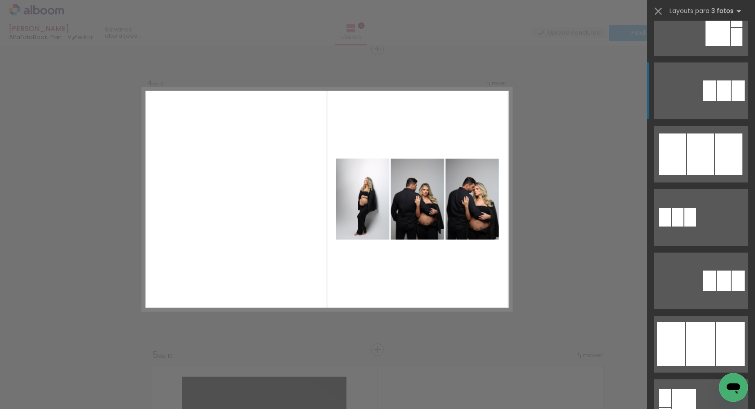
scroll to position [0, 0]
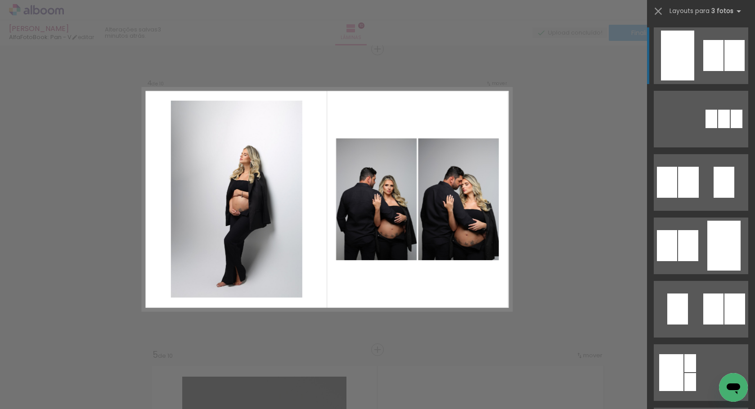
click at [718, 62] on div at bounding box center [713, 55] width 20 height 31
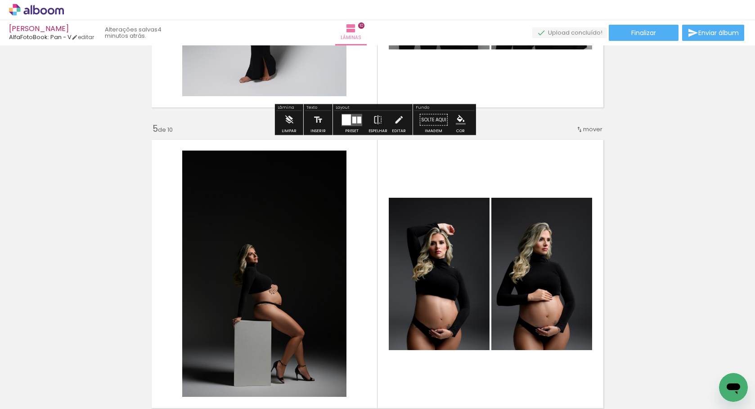
scroll to position [1213, 0]
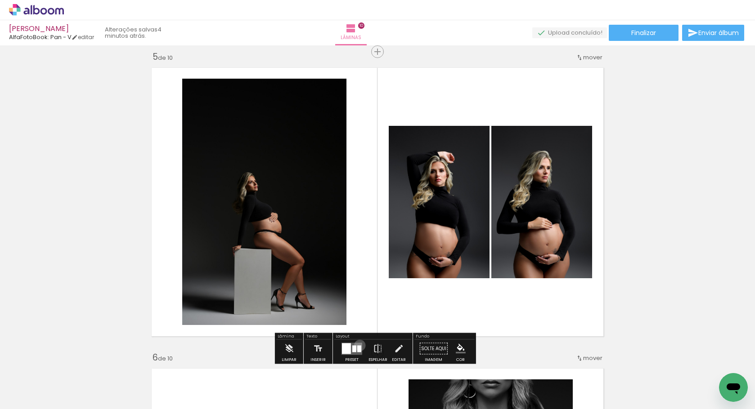
click at [358, 346] on div at bounding box center [359, 349] width 4 height 7
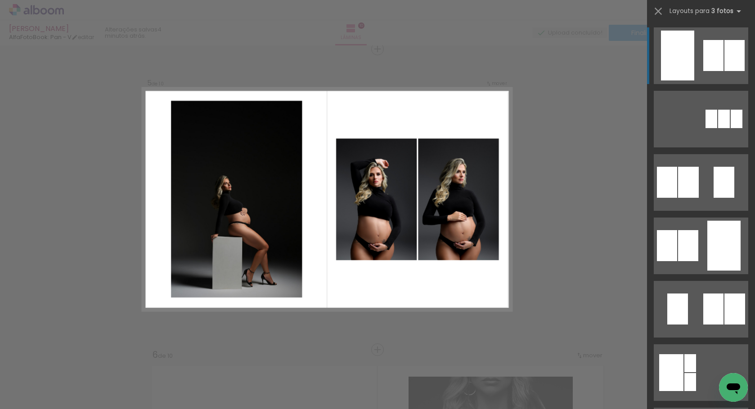
scroll to position [0, 736]
drag, startPoint x: 273, startPoint y: 404, endPoint x: 390, endPoint y: 398, distance: 117.1
click at [74, 398] on iron-horizontal-list at bounding box center [65, 381] width 18 height 56
drag, startPoint x: 275, startPoint y: 387, endPoint x: 292, endPoint y: 275, distance: 113.7
click at [292, 275] on quentale-workspace at bounding box center [377, 204] width 755 height 409
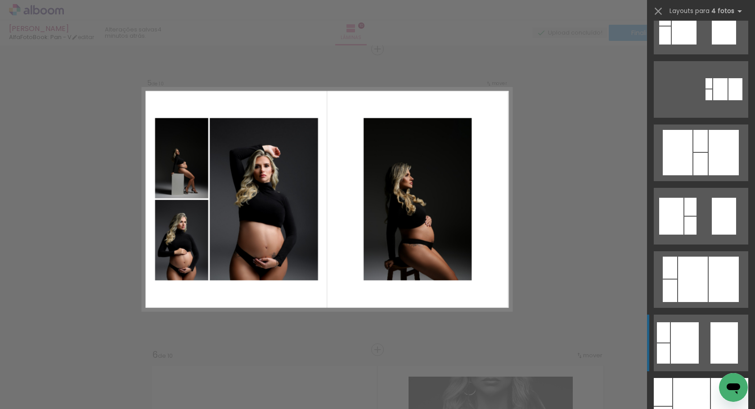
scroll to position [170, 0]
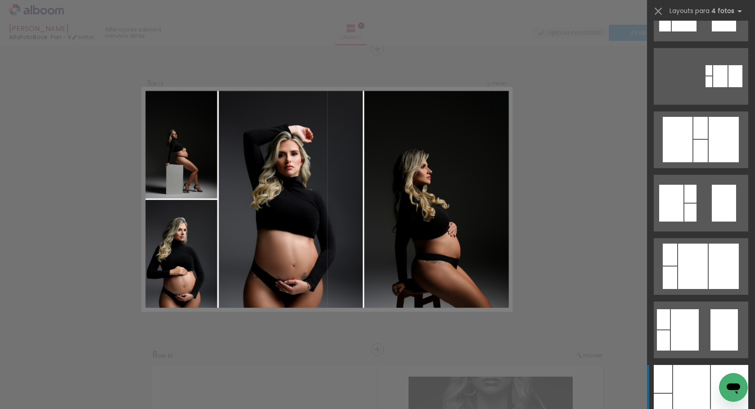
click at [675, 386] on div at bounding box center [691, 393] width 37 height 57
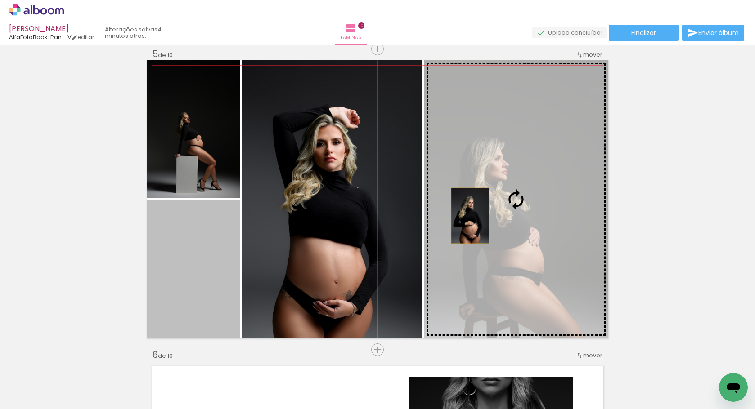
drag, startPoint x: 221, startPoint y: 269, endPoint x: 467, endPoint y: 216, distance: 251.3
click at [0, 0] on slot at bounding box center [0, 0] width 0 height 0
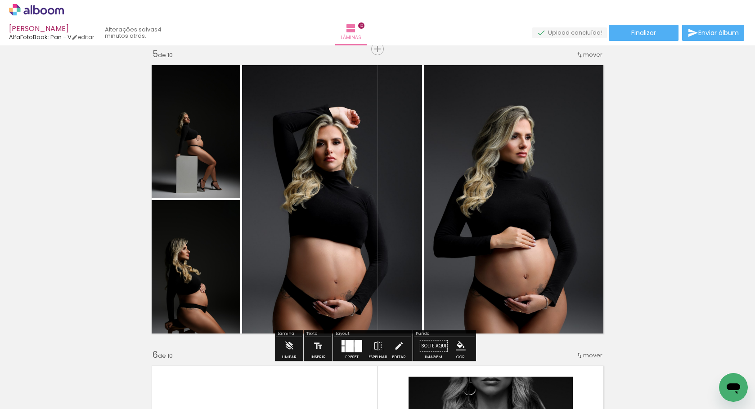
click at [355, 345] on div at bounding box center [359, 346] width 8 height 12
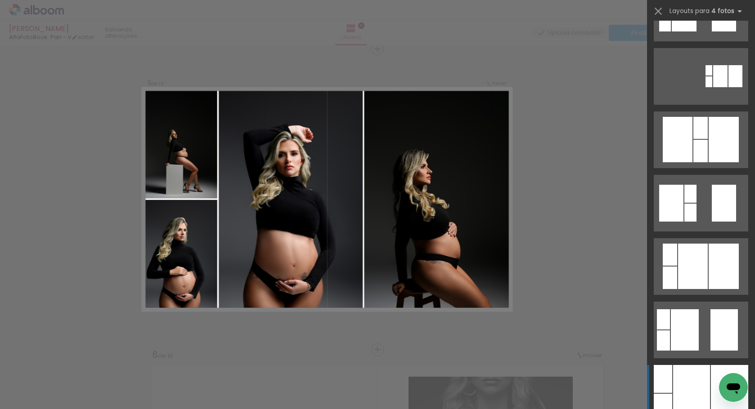
scroll to position [508, 0]
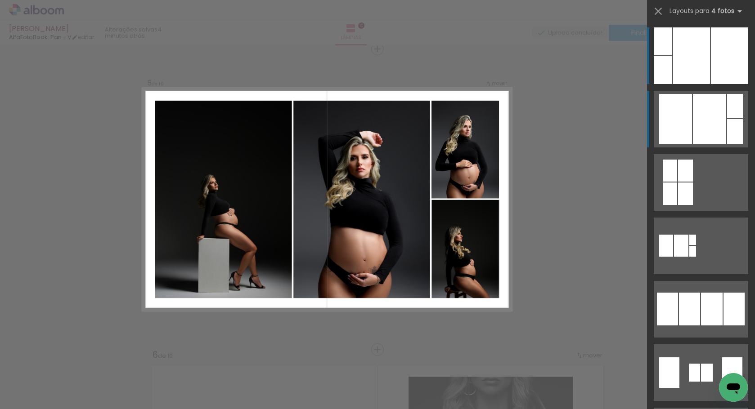
click at [711, 108] on div at bounding box center [709, 119] width 33 height 50
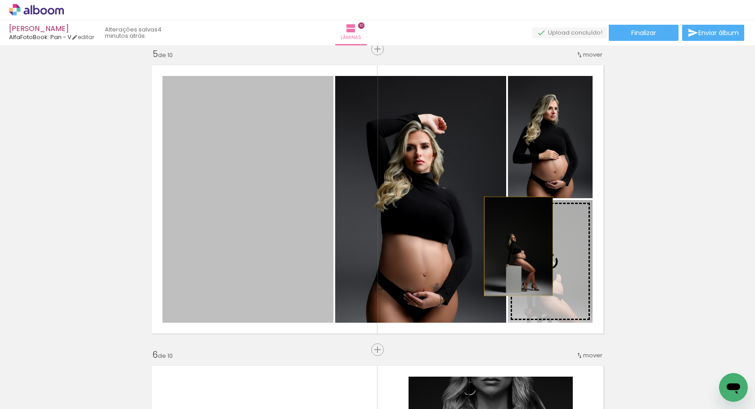
drag, startPoint x: 273, startPoint y: 234, endPoint x: 529, endPoint y: 251, distance: 256.5
click at [0, 0] on slot at bounding box center [0, 0] width 0 height 0
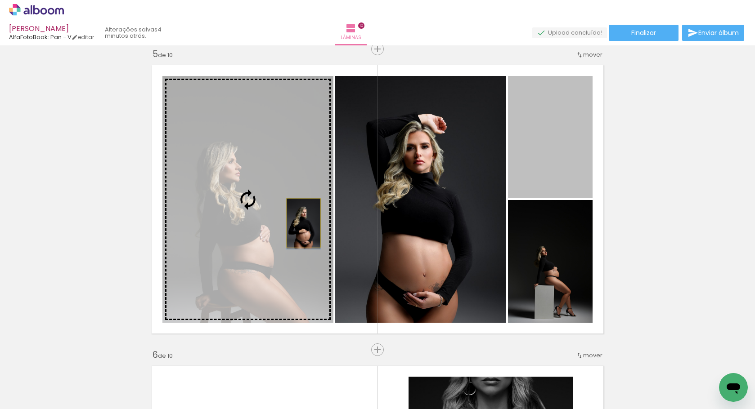
drag, startPoint x: 541, startPoint y: 153, endPoint x: 300, endPoint y: 223, distance: 251.3
click at [0, 0] on slot at bounding box center [0, 0] width 0 height 0
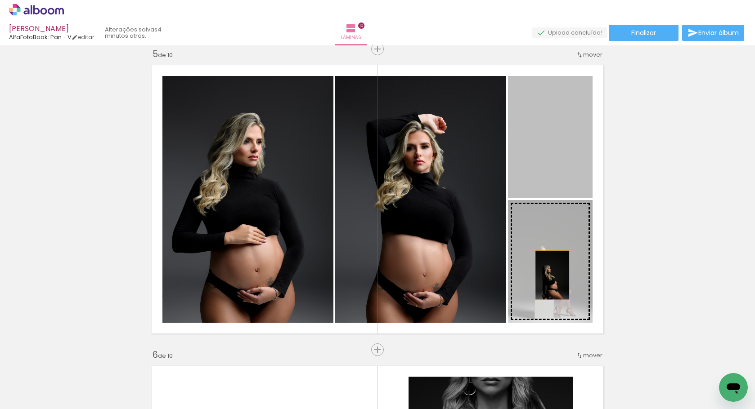
drag, startPoint x: 547, startPoint y: 135, endPoint x: 549, endPoint y: 277, distance: 142.6
click at [0, 0] on slot at bounding box center [0, 0] width 0 height 0
